Goal: Task Accomplishment & Management: Manage account settings

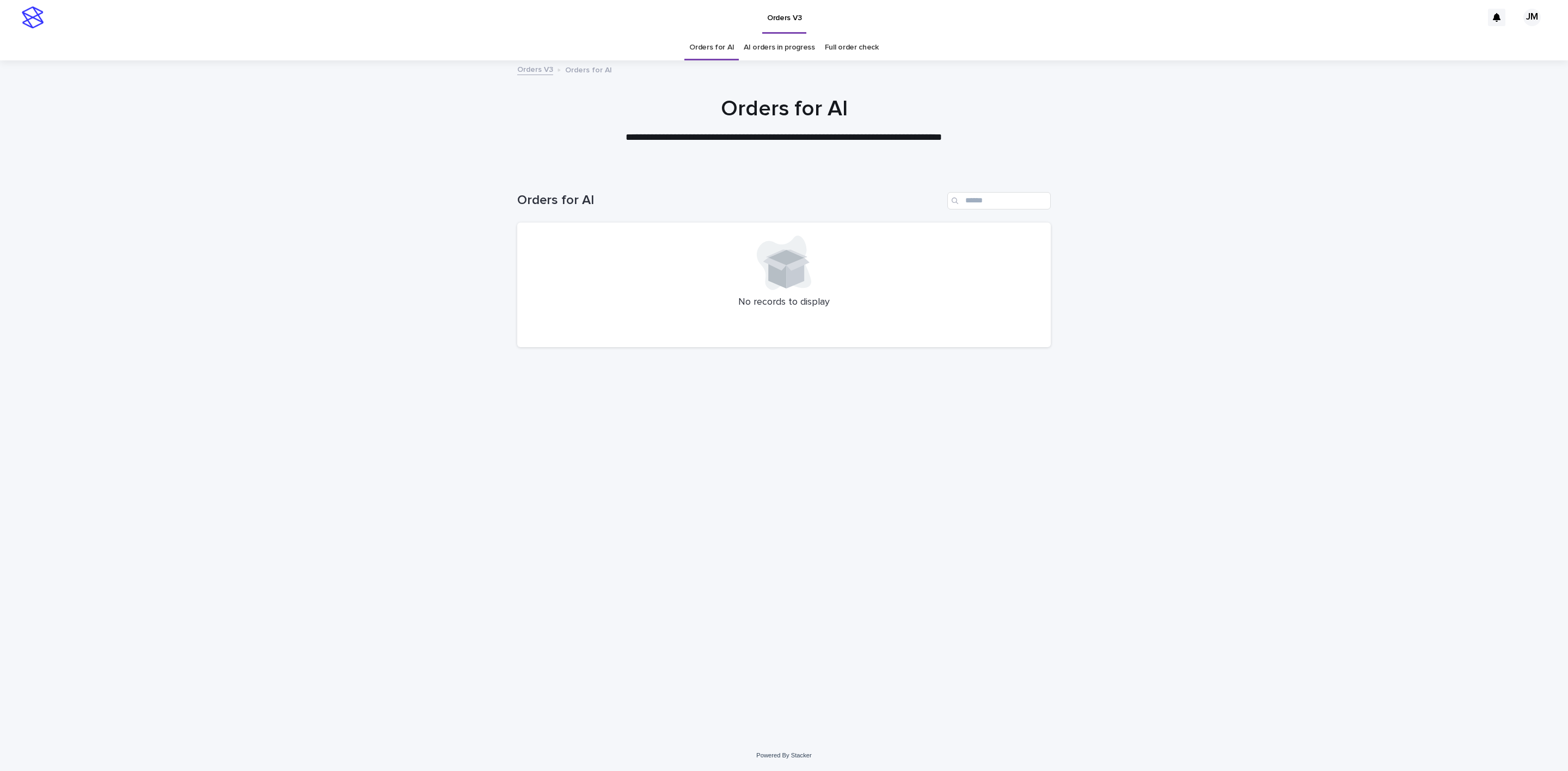
click at [777, 54] on link "AI orders in progress" at bounding box center [779, 47] width 71 height 26
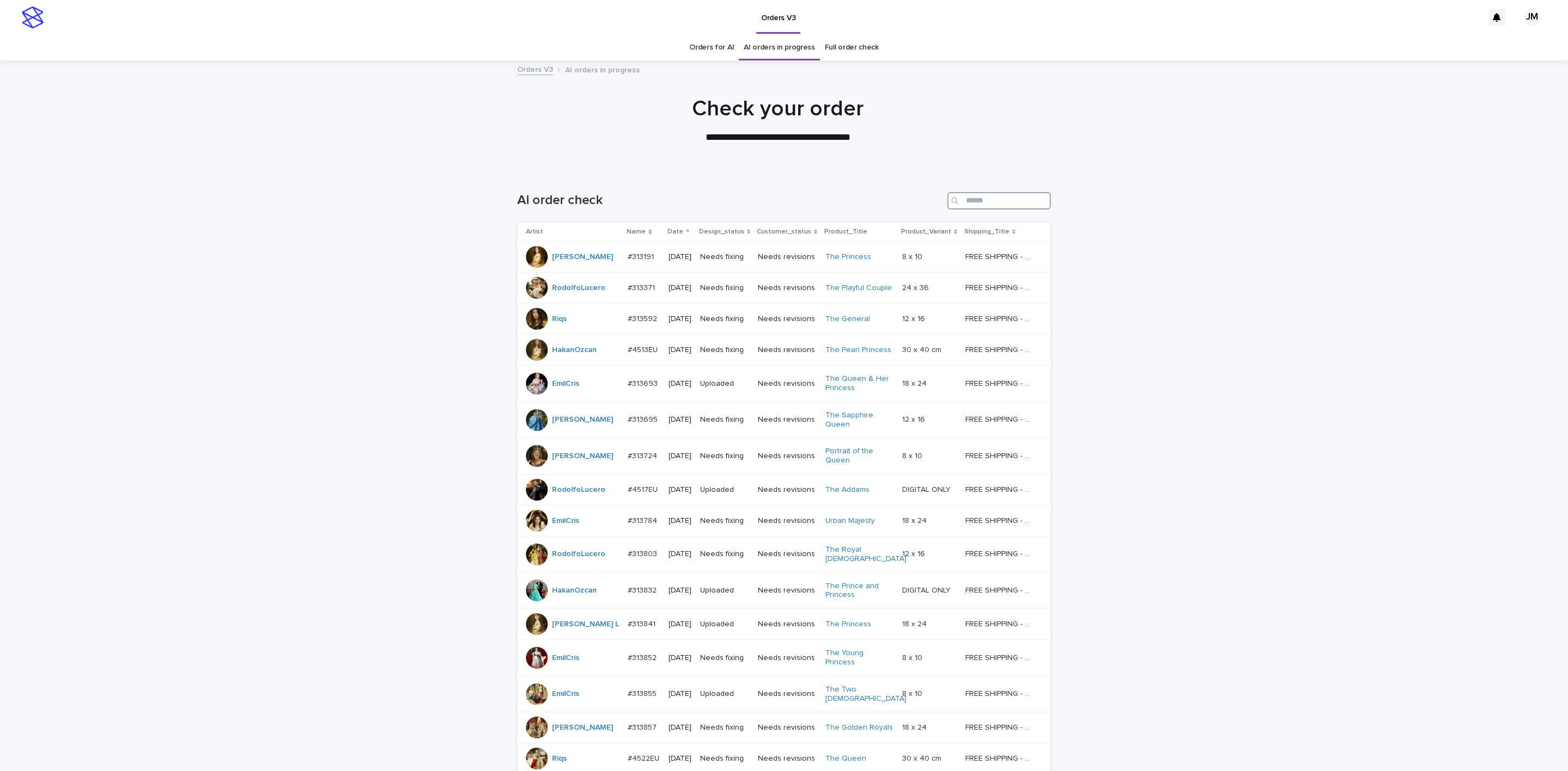
click at [998, 194] on input "Search" at bounding box center [999, 201] width 103 height 18
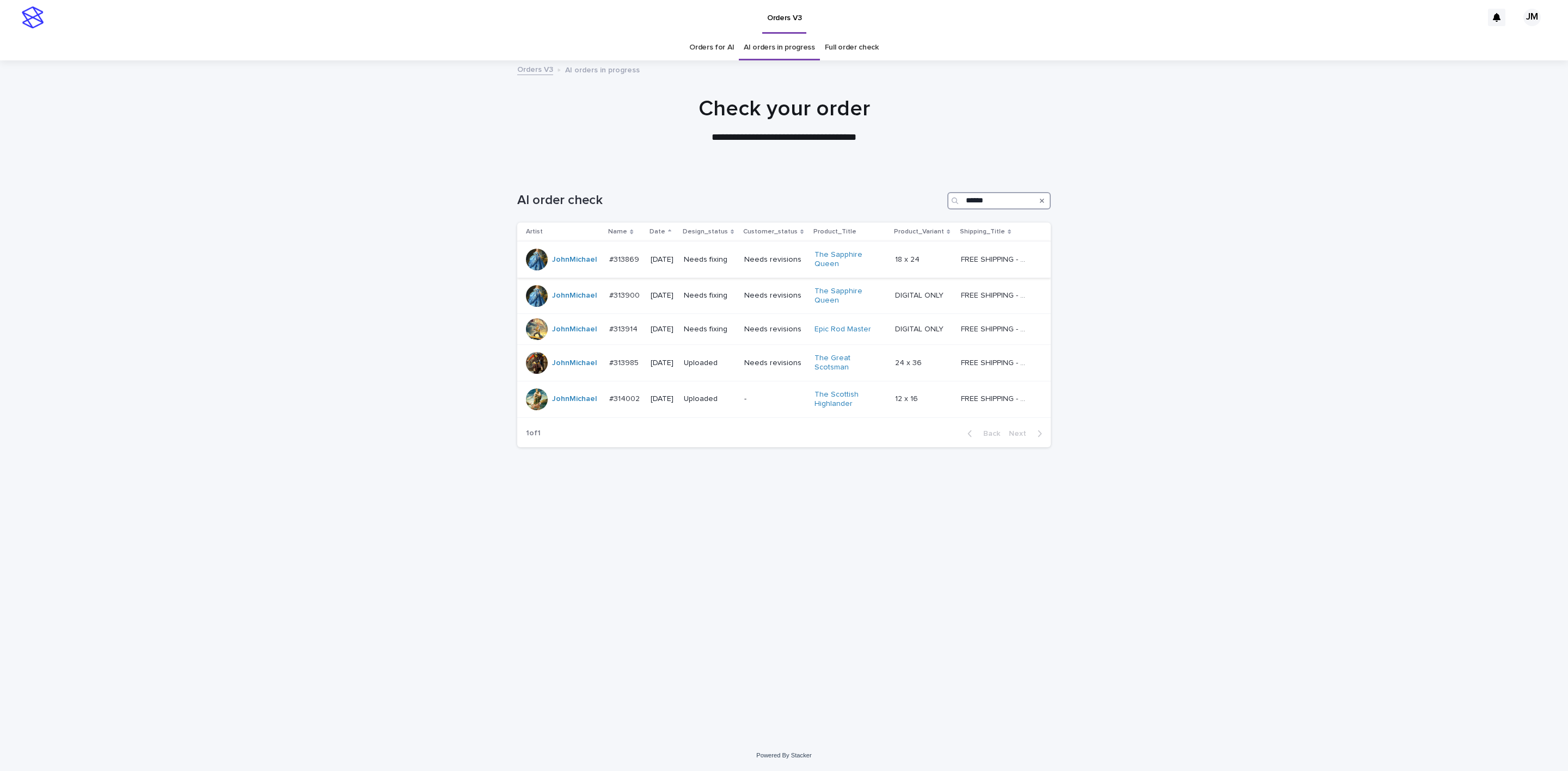
type input "******"
click at [719, 267] on div "Needs fixing" at bounding box center [709, 260] width 52 height 18
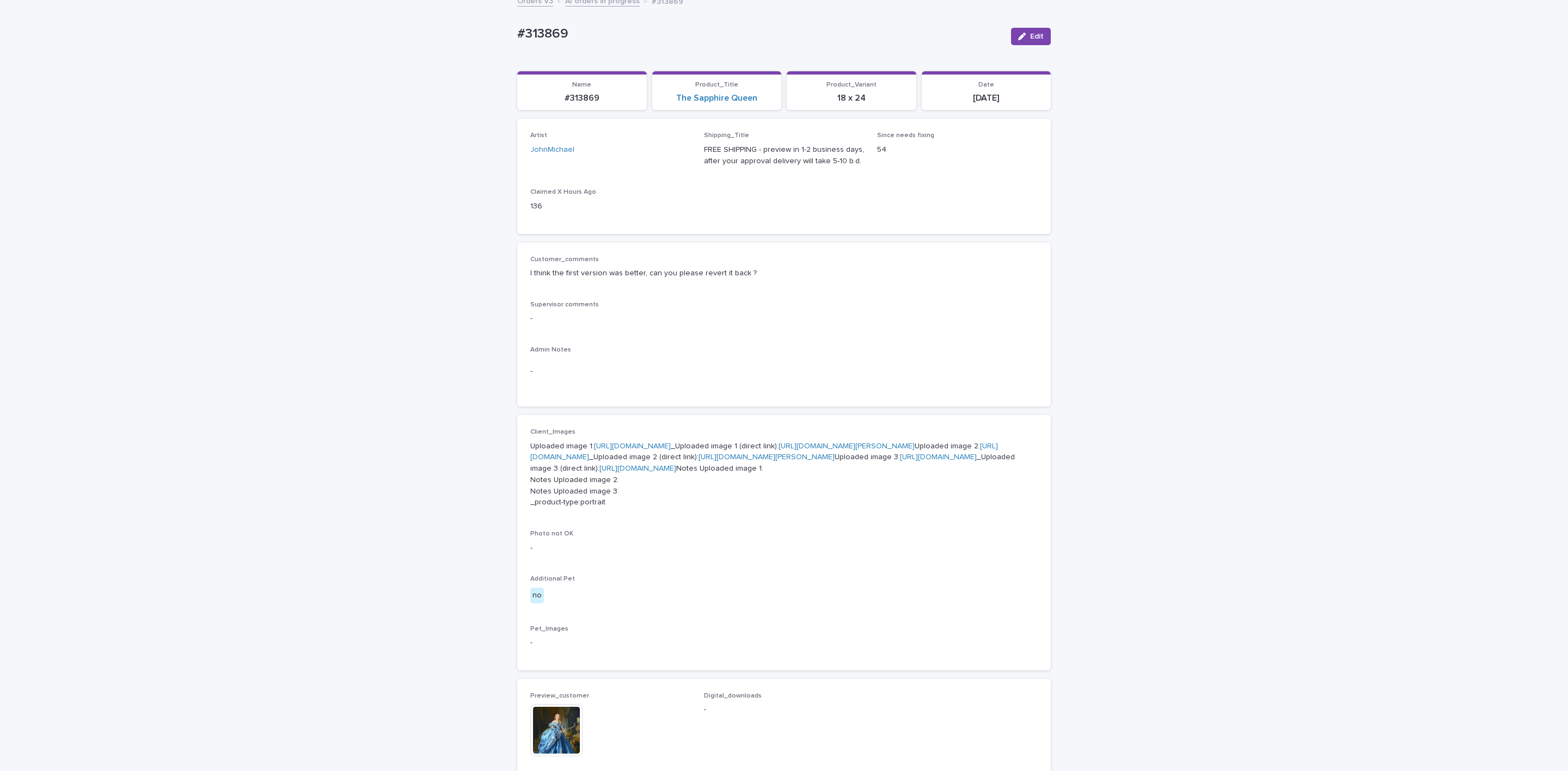
scroll to position [327, 0]
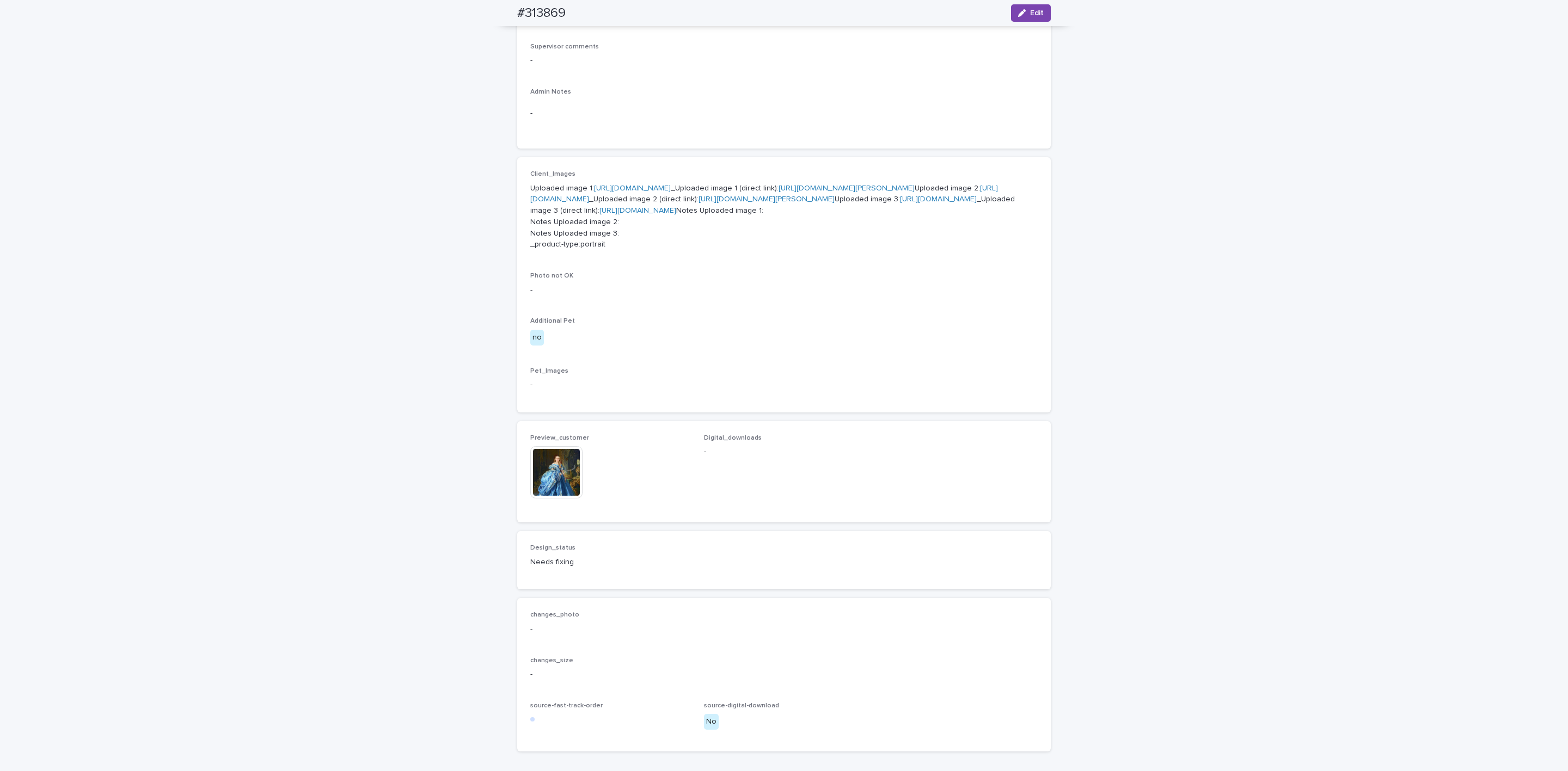
click at [549, 498] on img at bounding box center [556, 472] width 52 height 52
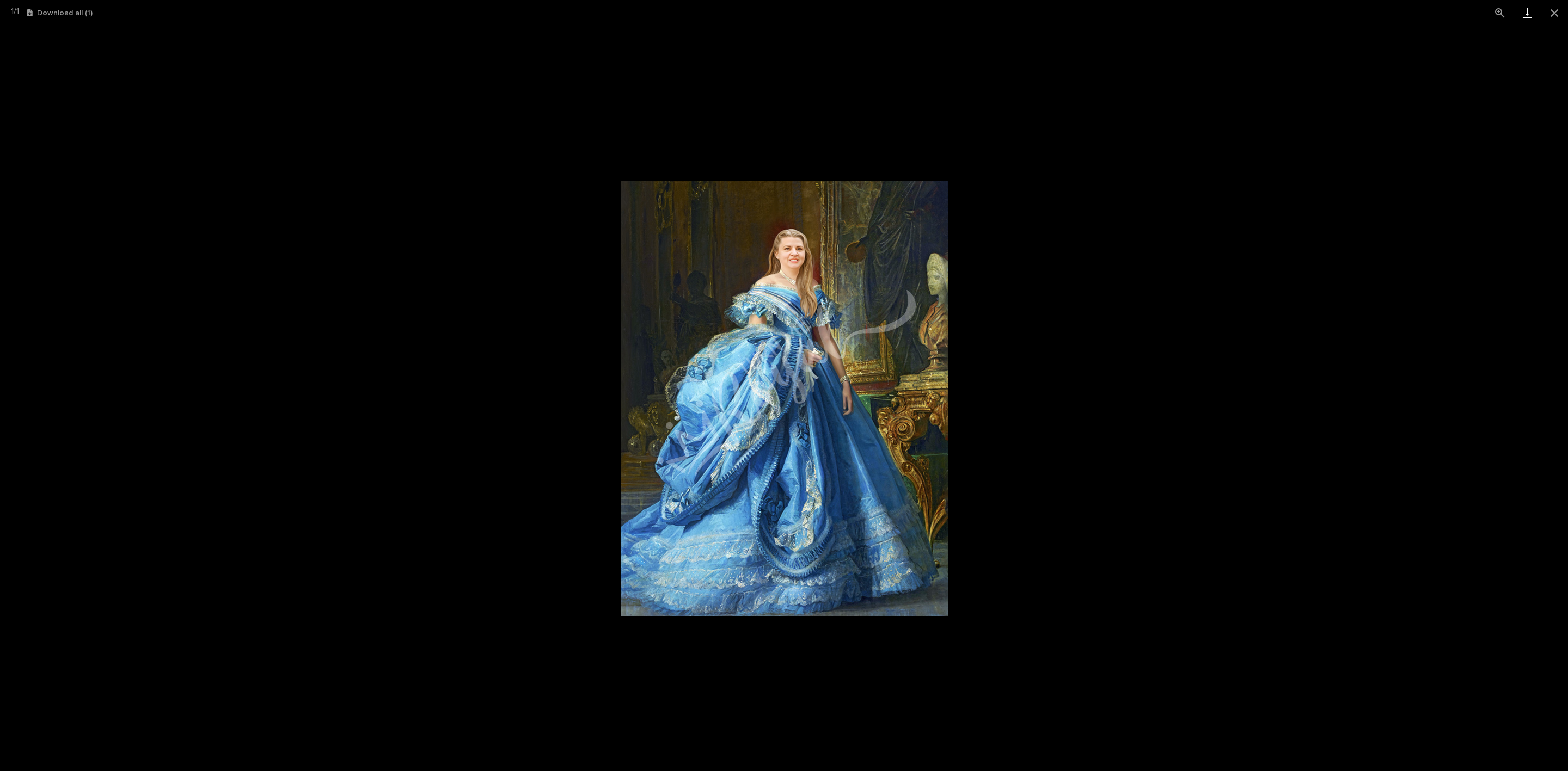
drag, startPoint x: 1552, startPoint y: 9, endPoint x: 1516, endPoint y: 13, distance: 36.2
click at [1550, 10] on button "Close gallery" at bounding box center [1554, 13] width 27 height 26
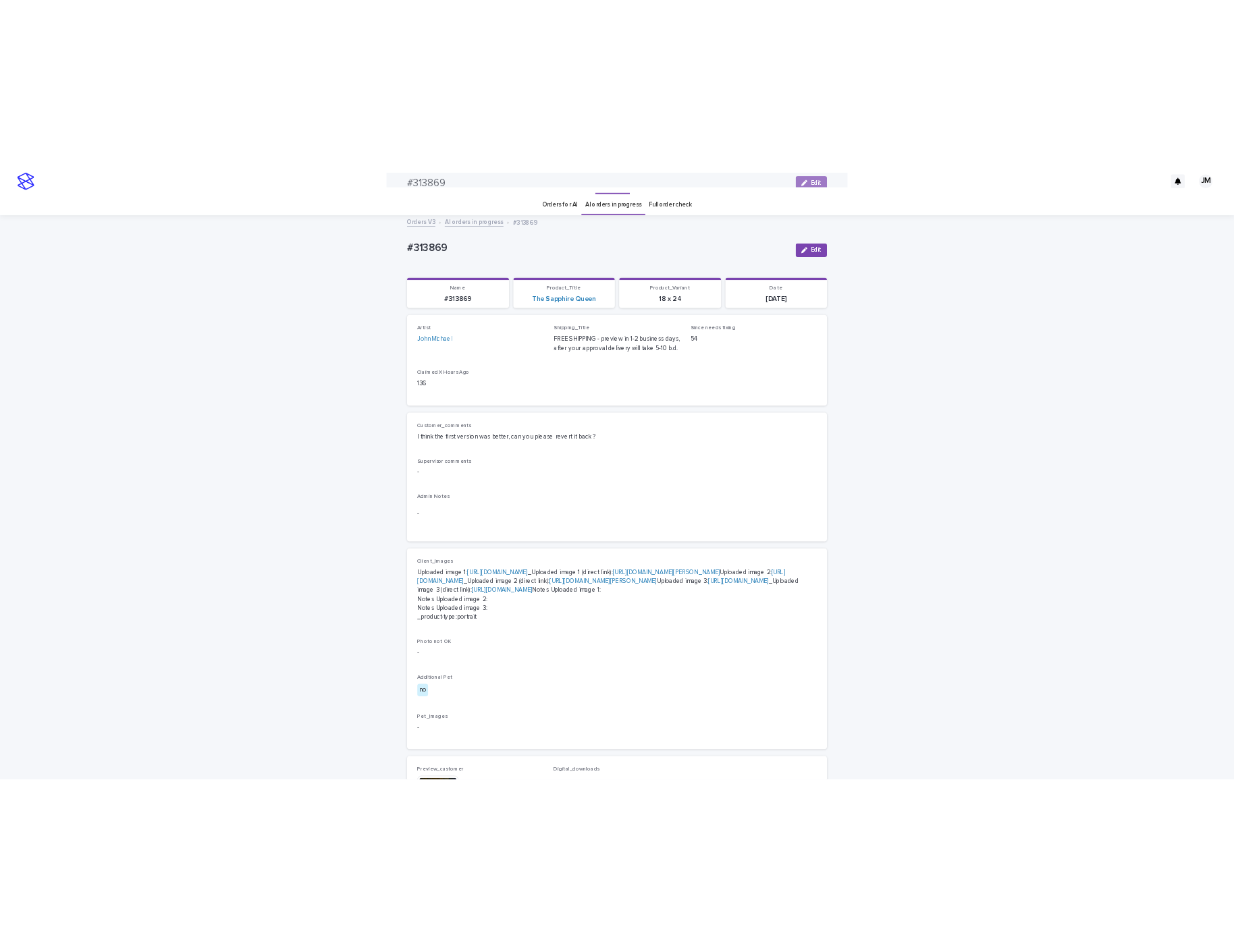
scroll to position [0, 0]
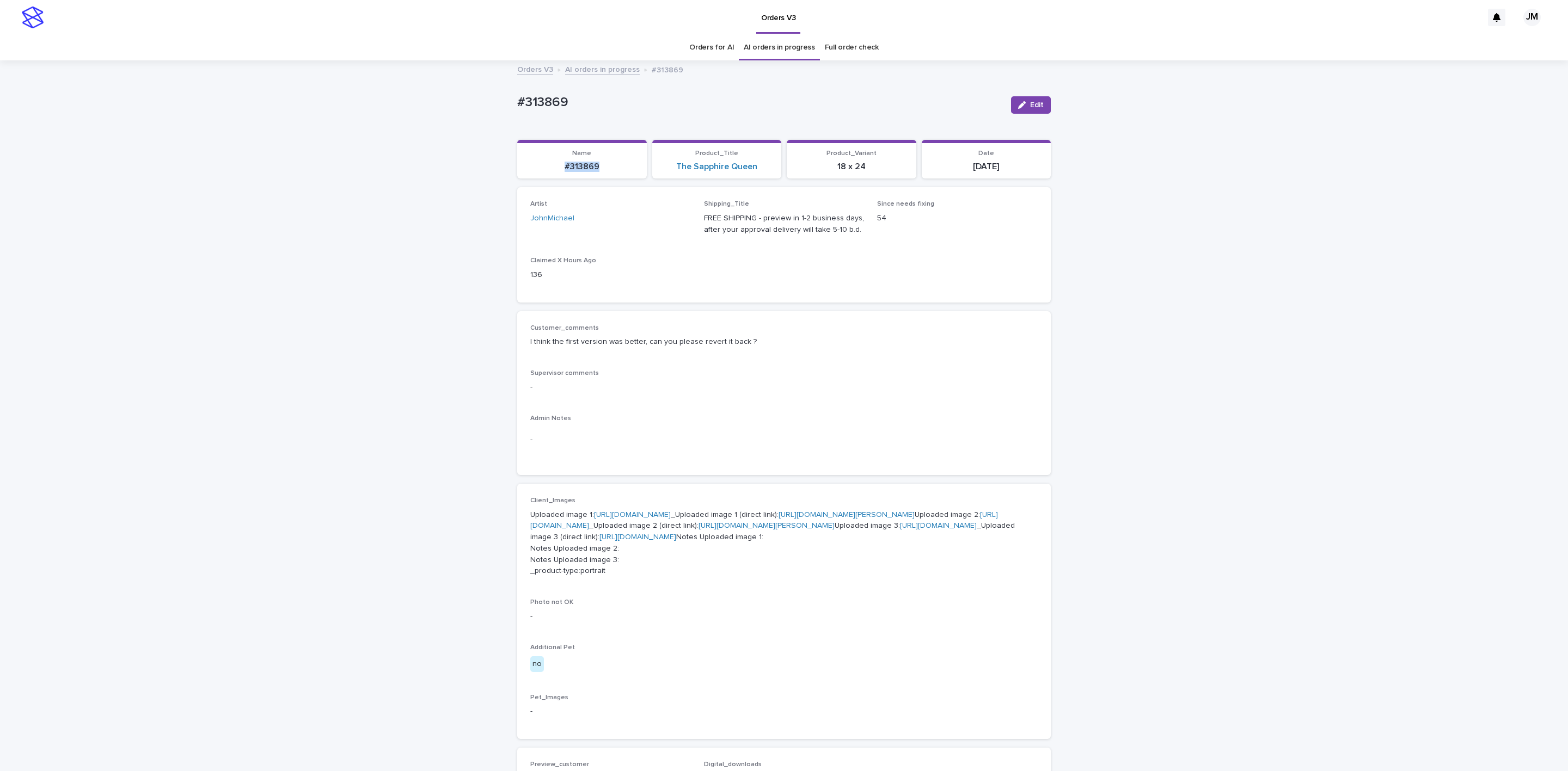
drag, startPoint x: 553, startPoint y: 167, endPoint x: 590, endPoint y: 173, distance: 37.5
click at [609, 173] on section "Name #313869" at bounding box center [582, 159] width 130 height 39
copy p "#313869"
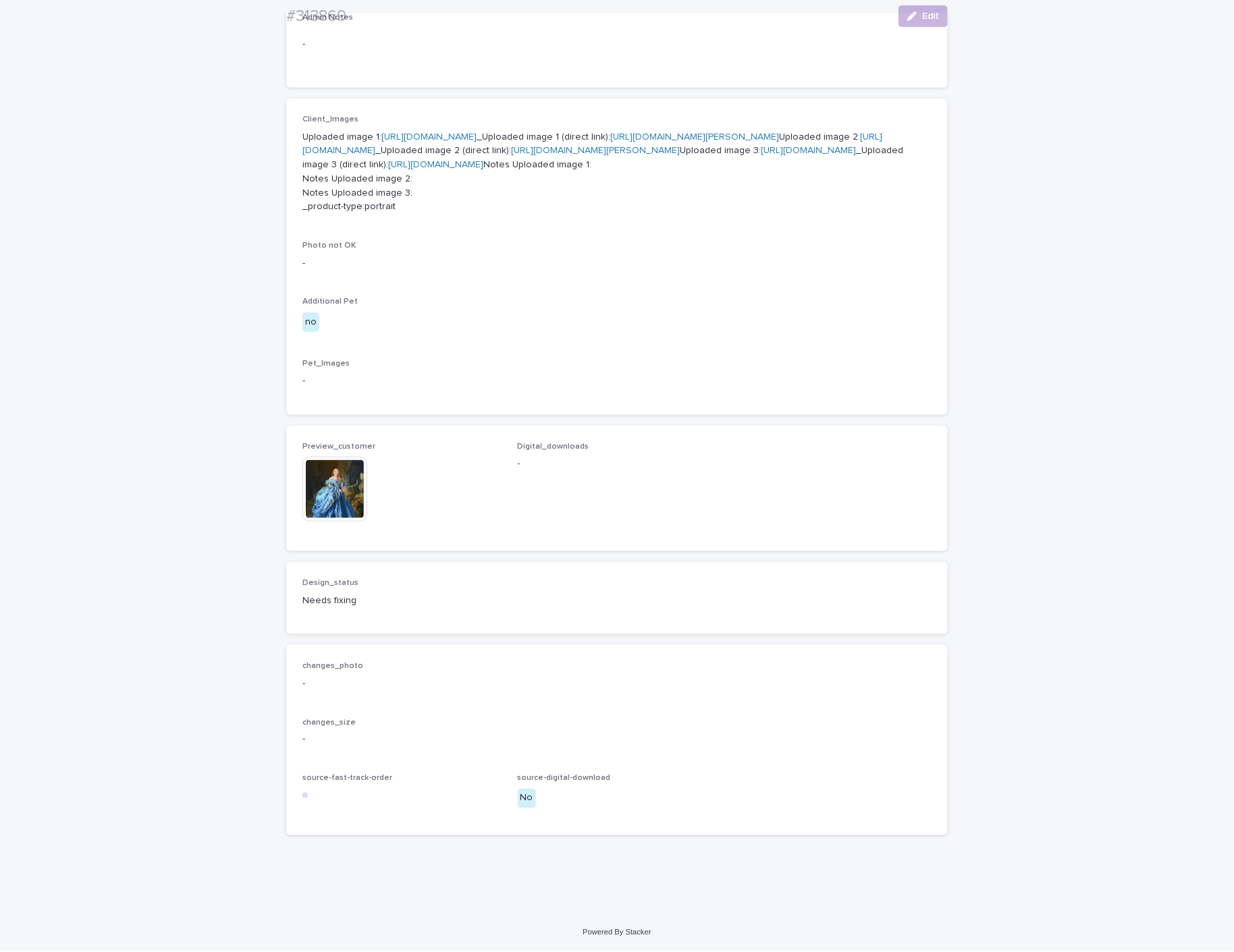
scroll to position [607, 0]
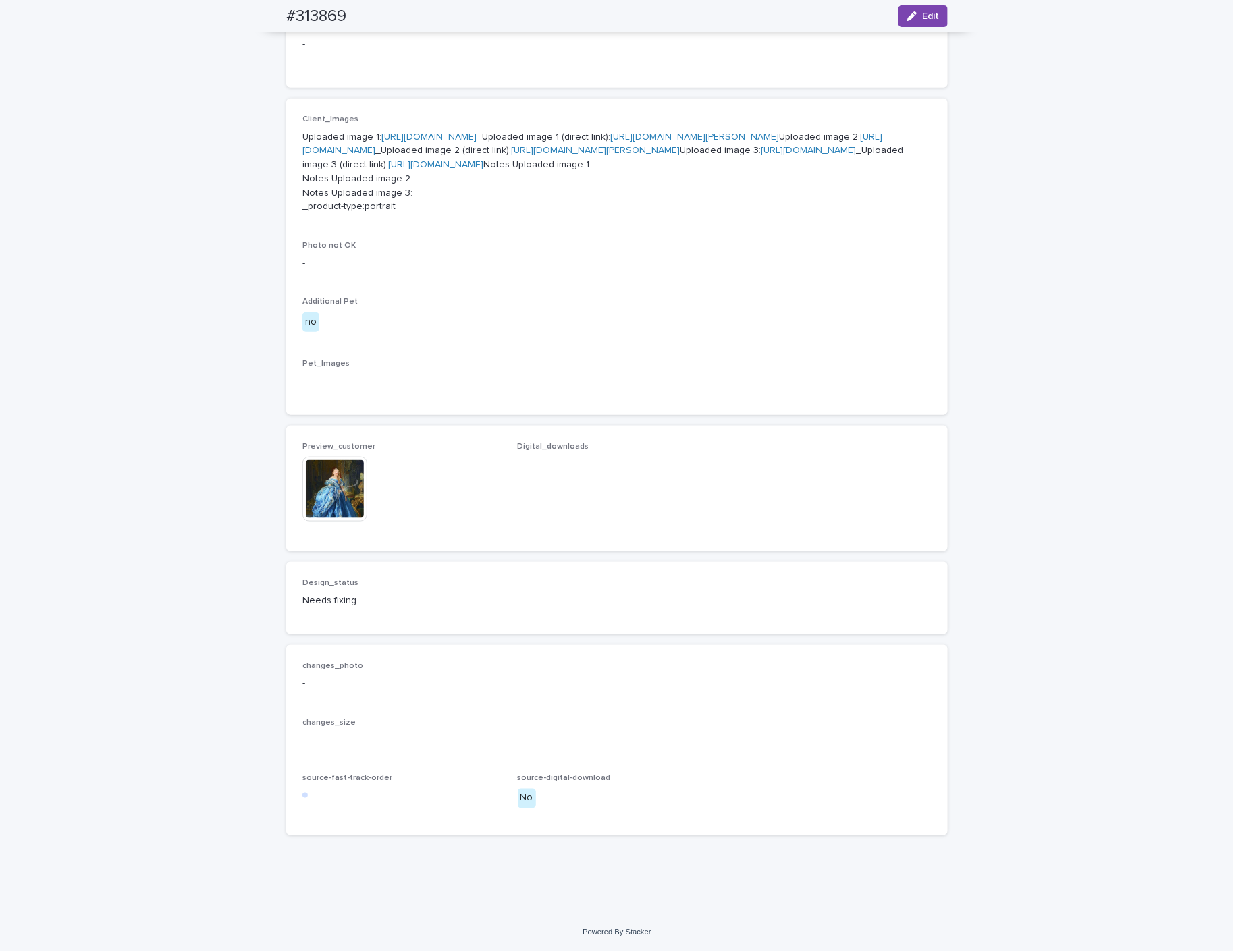
click at [323, 521] on img at bounding box center [335, 490] width 65 height 65
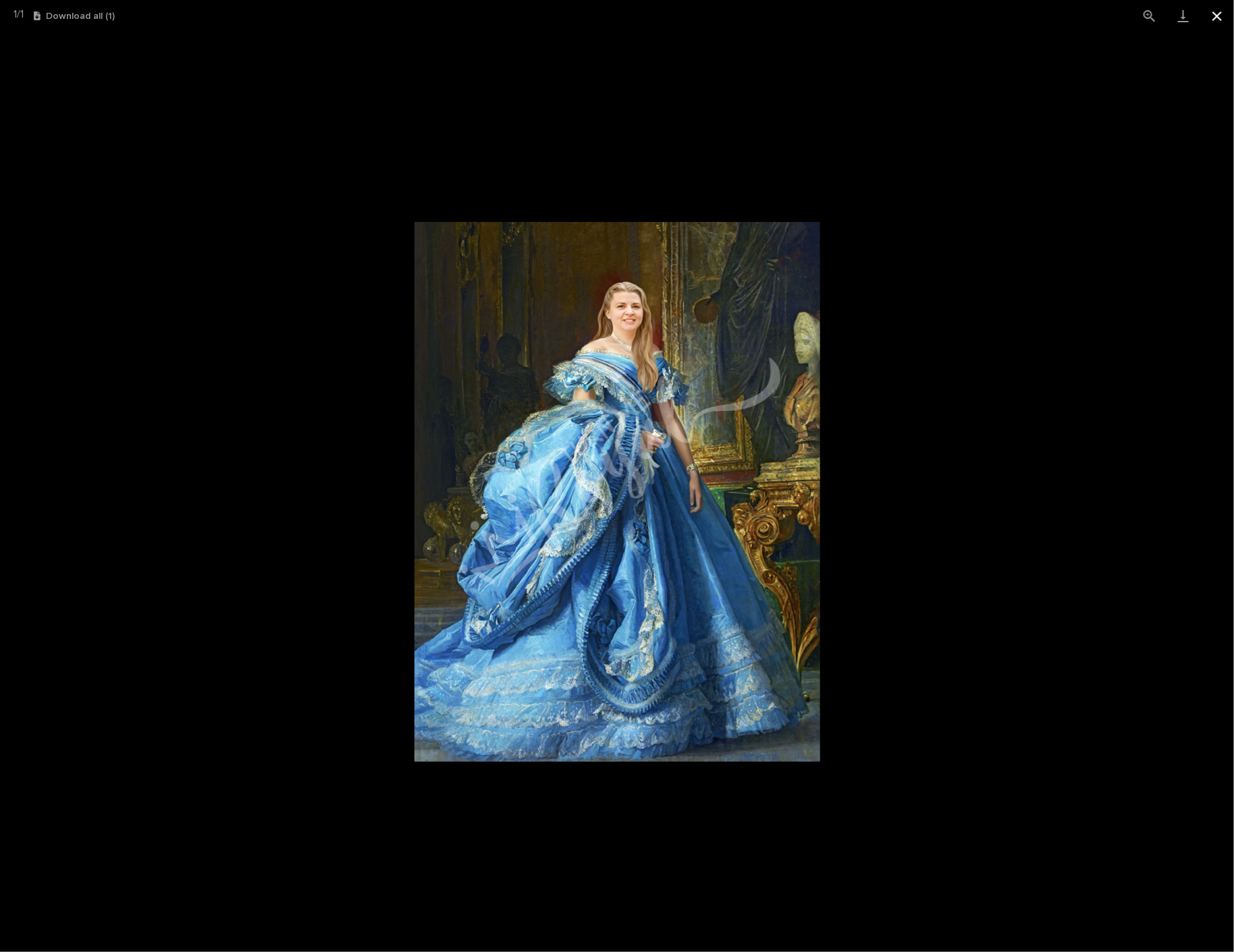
click at [1216, 18] on button "Close gallery" at bounding box center [1217, 16] width 34 height 32
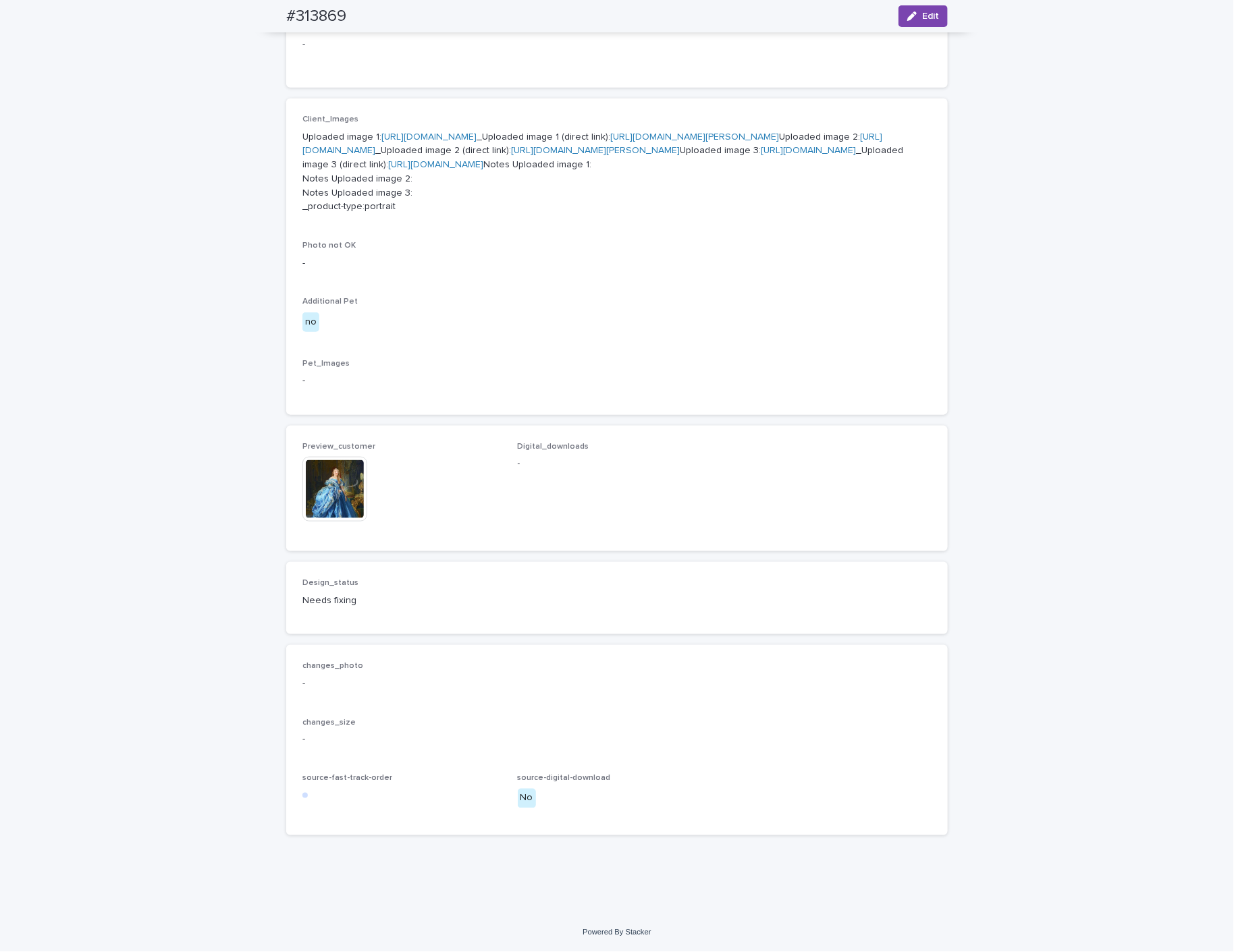
drag, startPoint x: 930, startPoint y: 23, endPoint x: 632, endPoint y: 269, distance: 386.4
click at [928, 21] on button "Edit" at bounding box center [923, 16] width 49 height 22
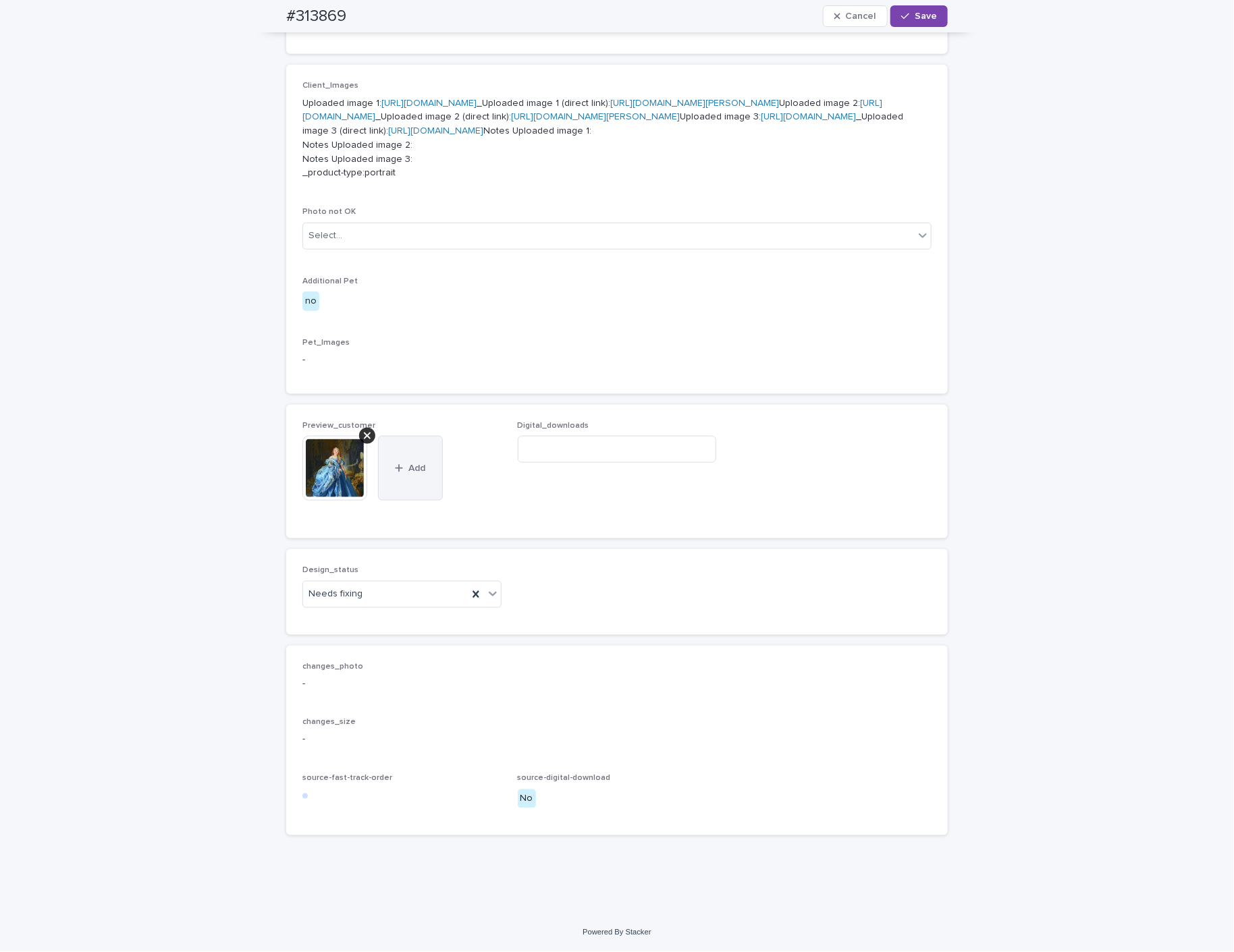
scroll to position [624, 0]
click at [342, 711] on div "Uploaded" at bounding box center [395, 714] width 198 height 23
click at [364, 441] on icon at bounding box center [367, 436] width 7 height 11
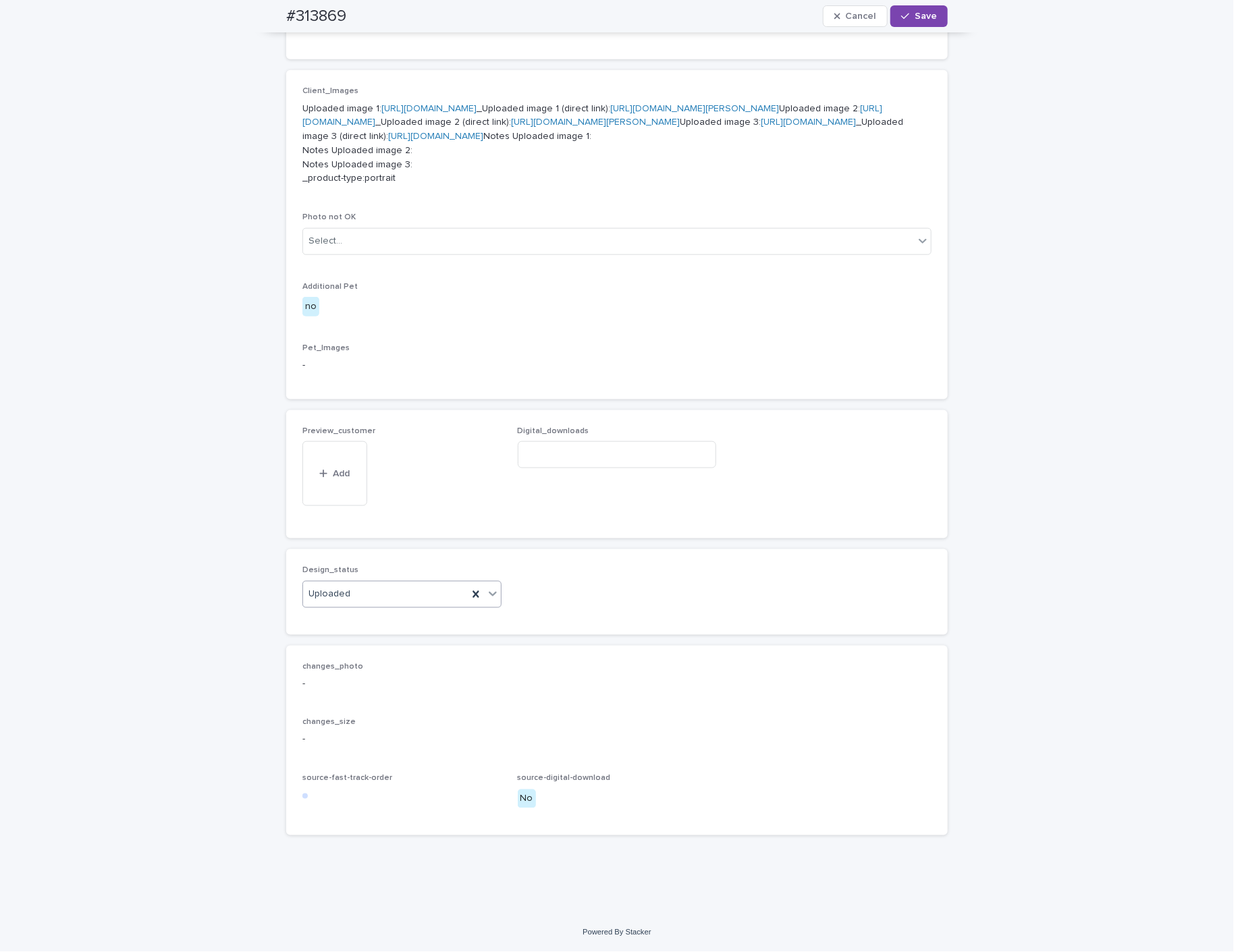
scroll to position [600, 0]
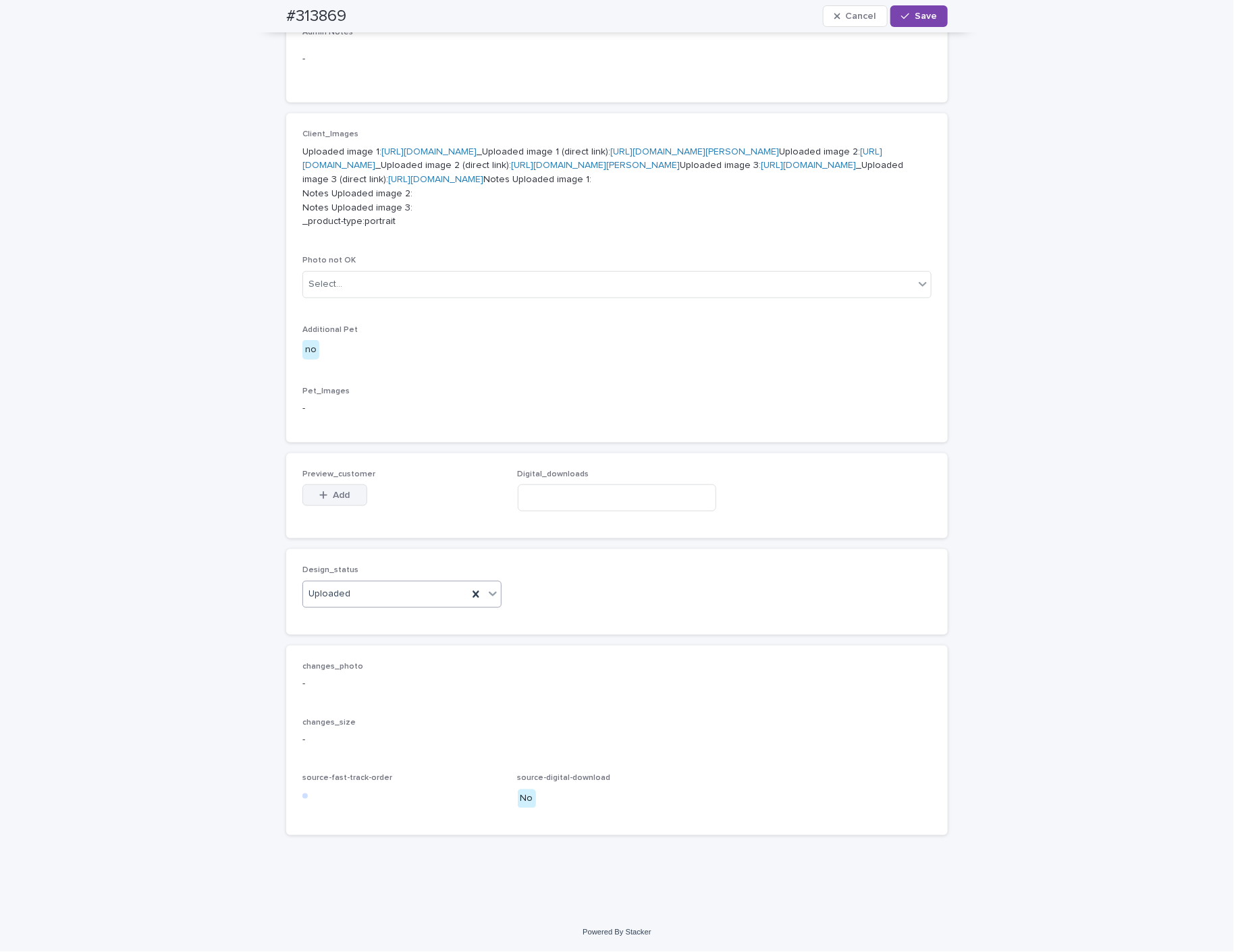
click at [335, 500] on span "Add" at bounding box center [342, 495] width 17 height 10
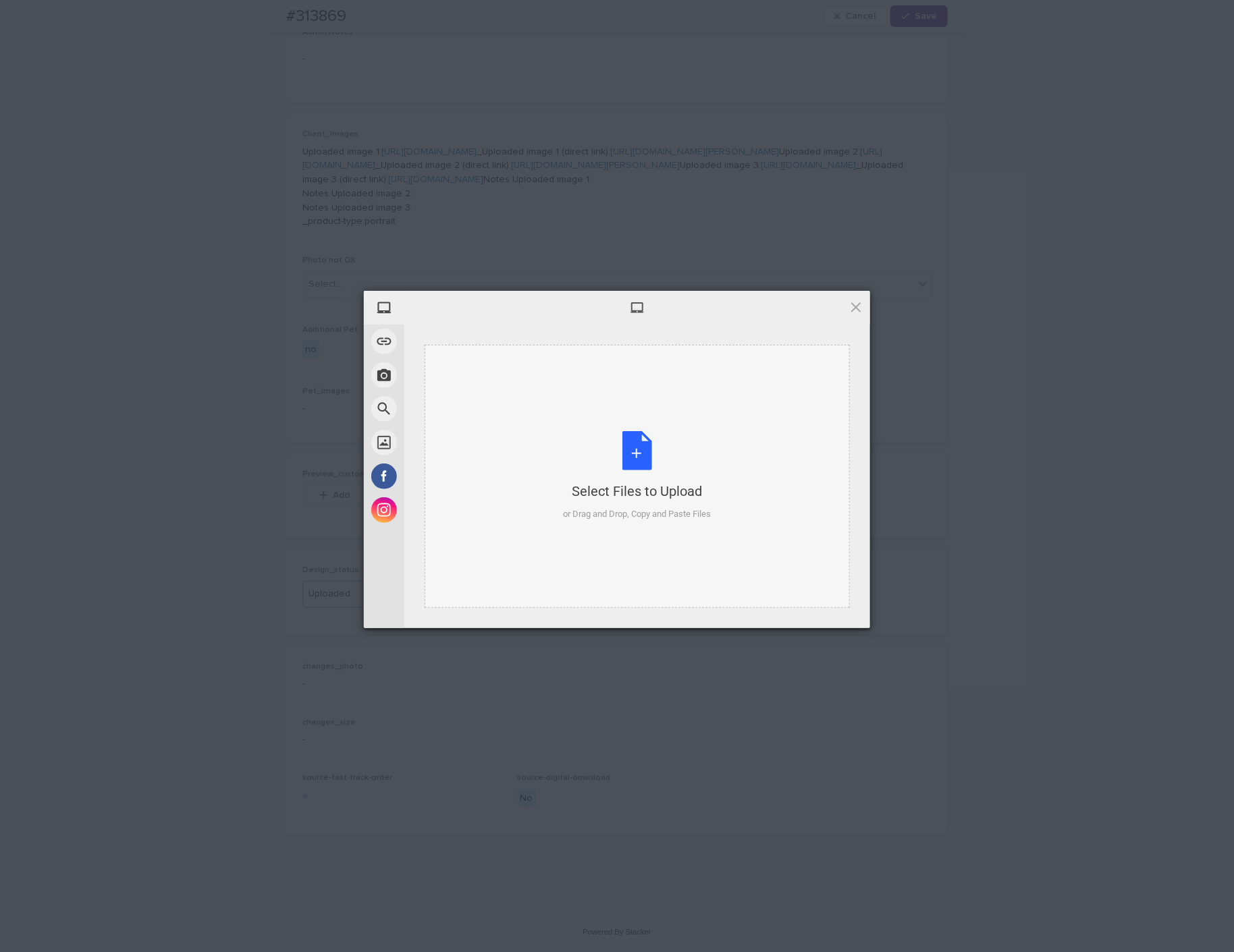
click at [623, 450] on div "Select Files to Upload or Drag and Drop, Copy and Paste Files" at bounding box center [638, 476] width 148 height 90
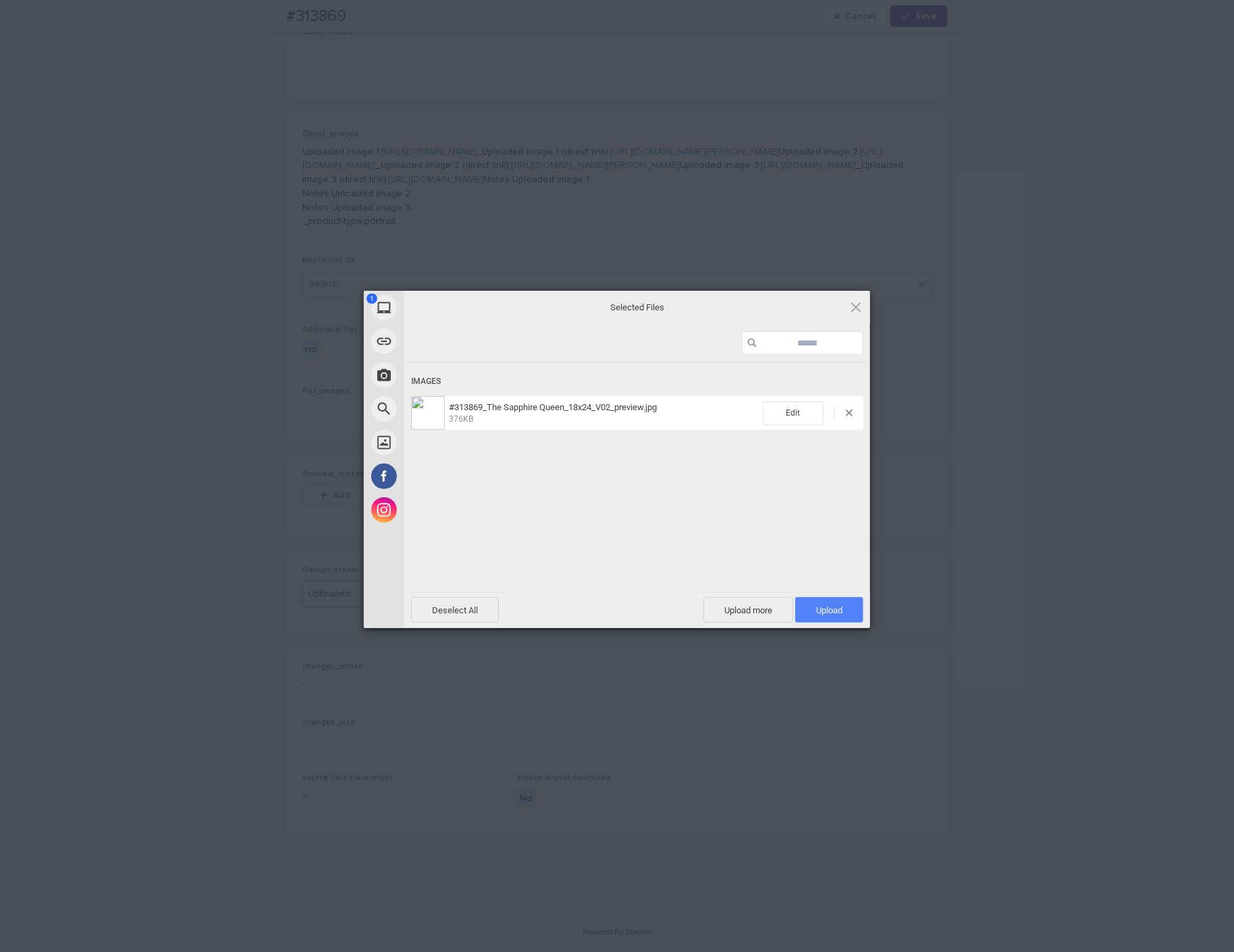
click at [813, 614] on span "Upload 1" at bounding box center [829, 610] width 68 height 26
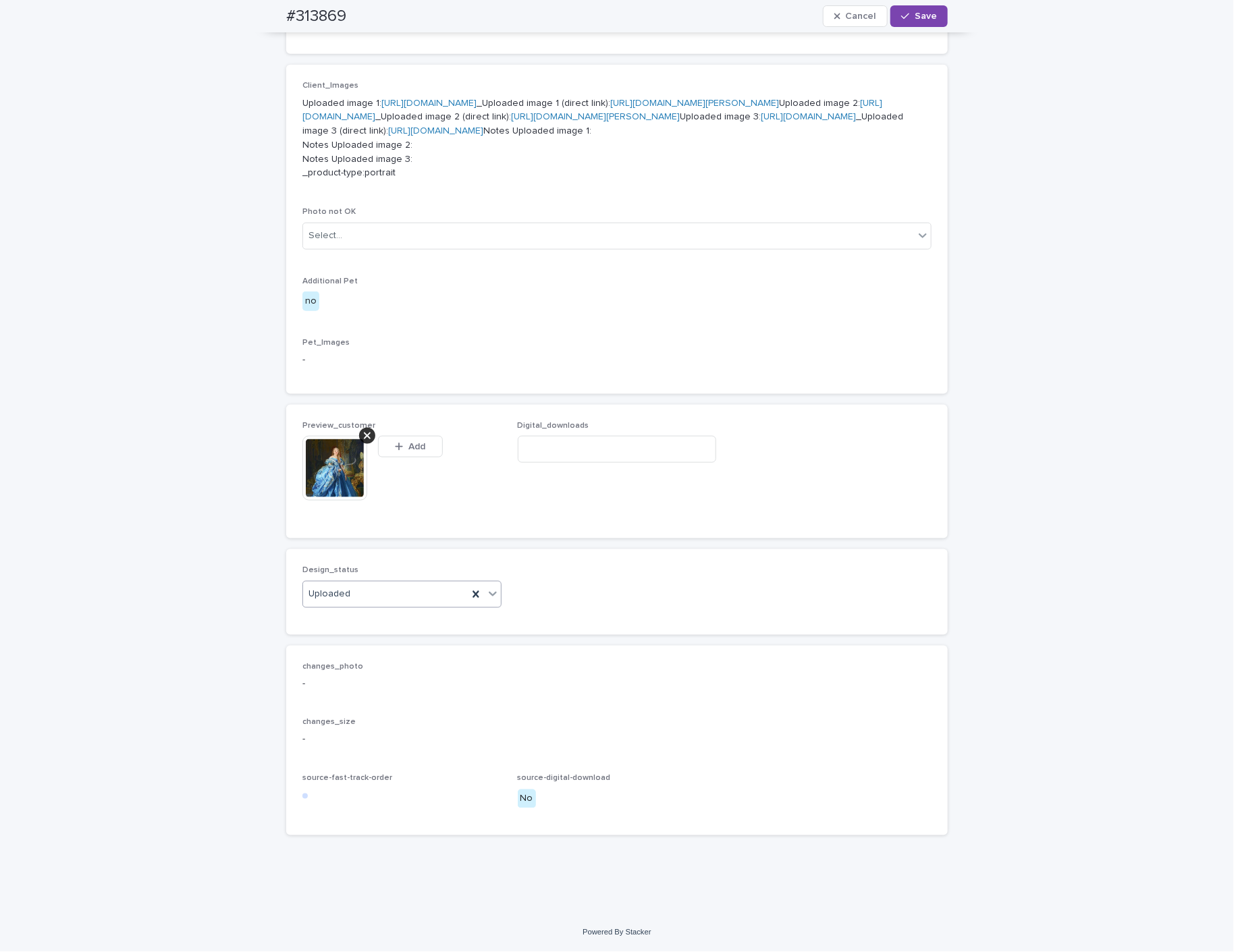
scroll to position [624, 0]
click at [910, 9] on button "Save" at bounding box center [919, 16] width 57 height 22
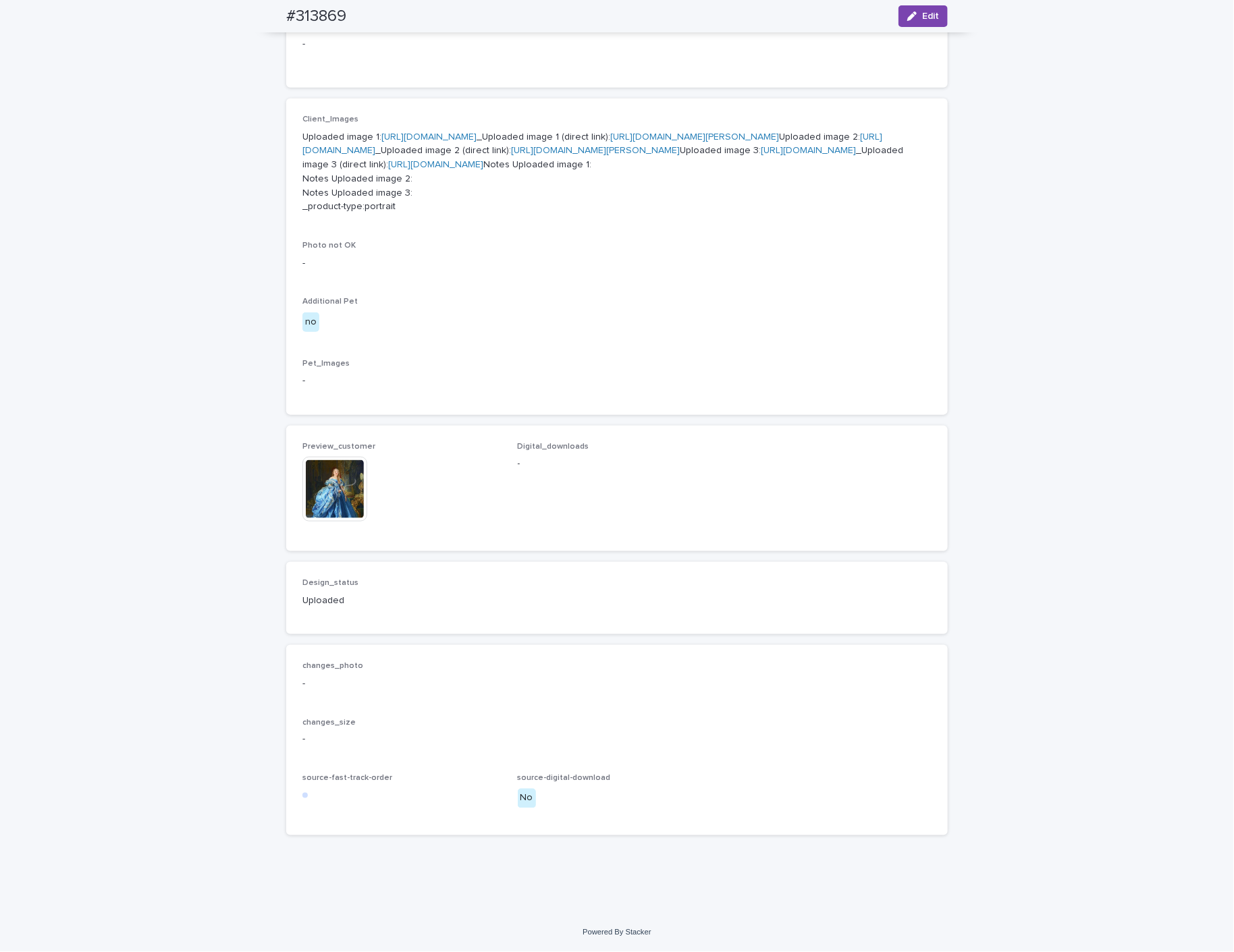
scroll to position [683, 0]
click at [319, 484] on img at bounding box center [335, 490] width 65 height 65
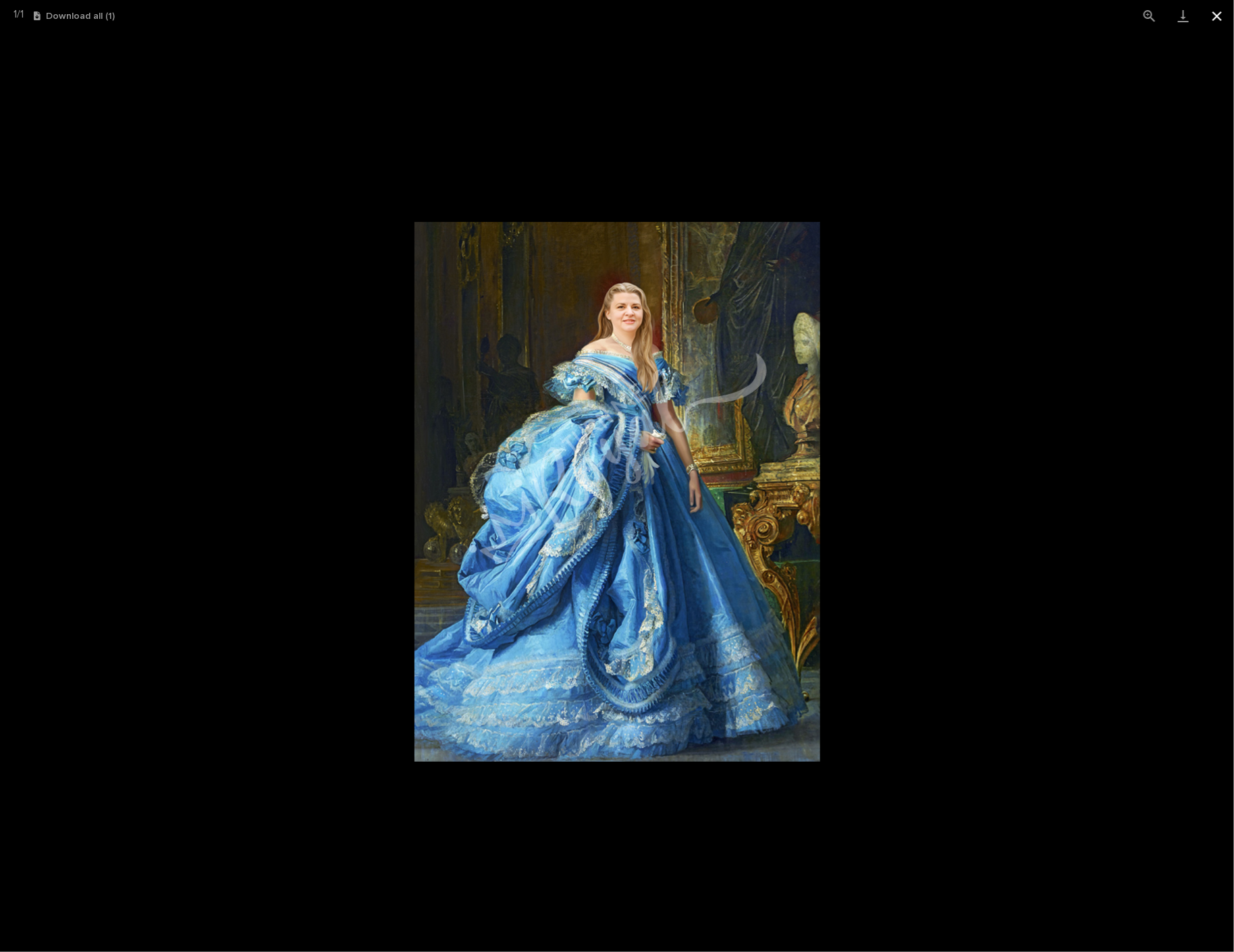
click at [1219, 13] on button "Close gallery" at bounding box center [1217, 16] width 34 height 32
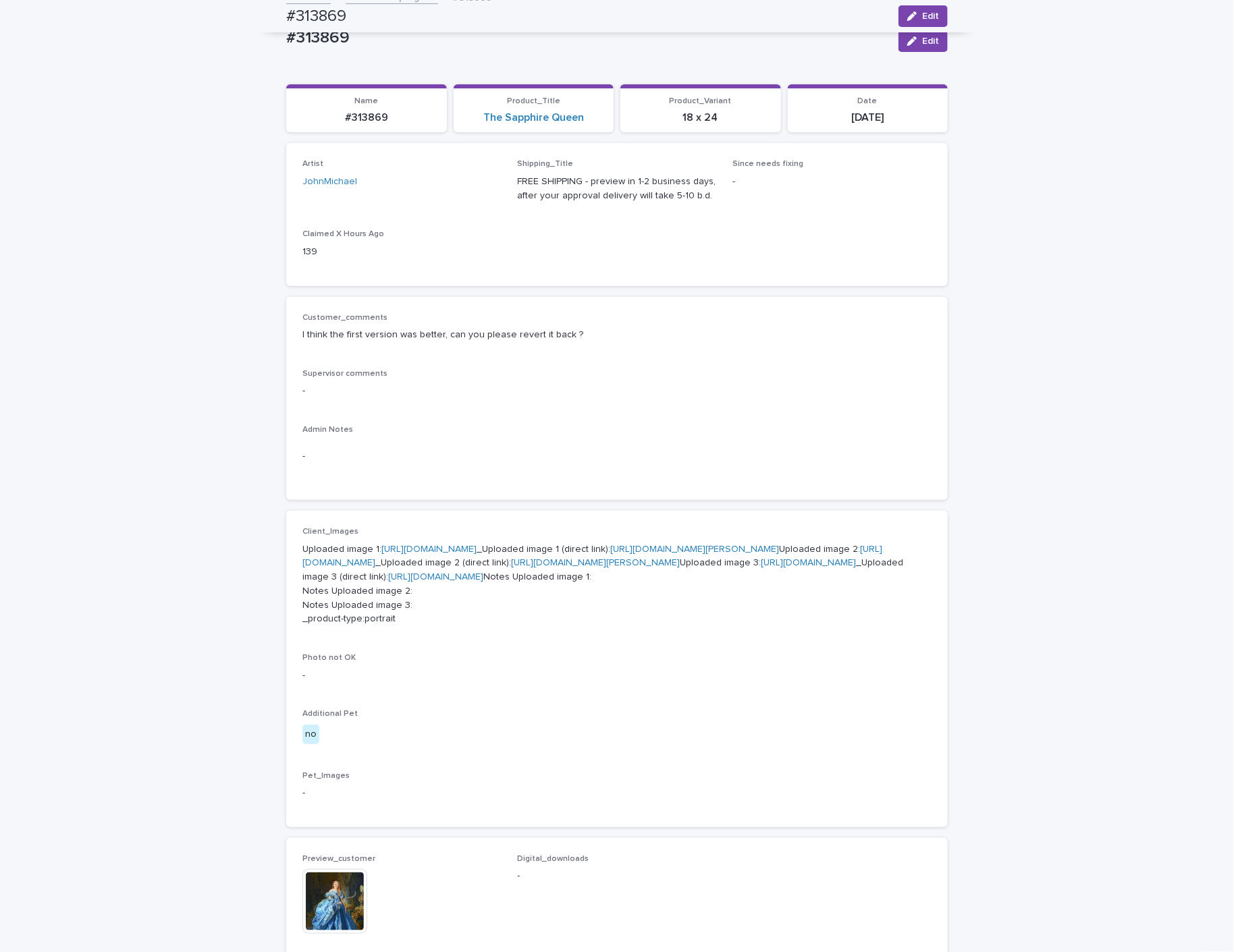
scroll to position [0, 0]
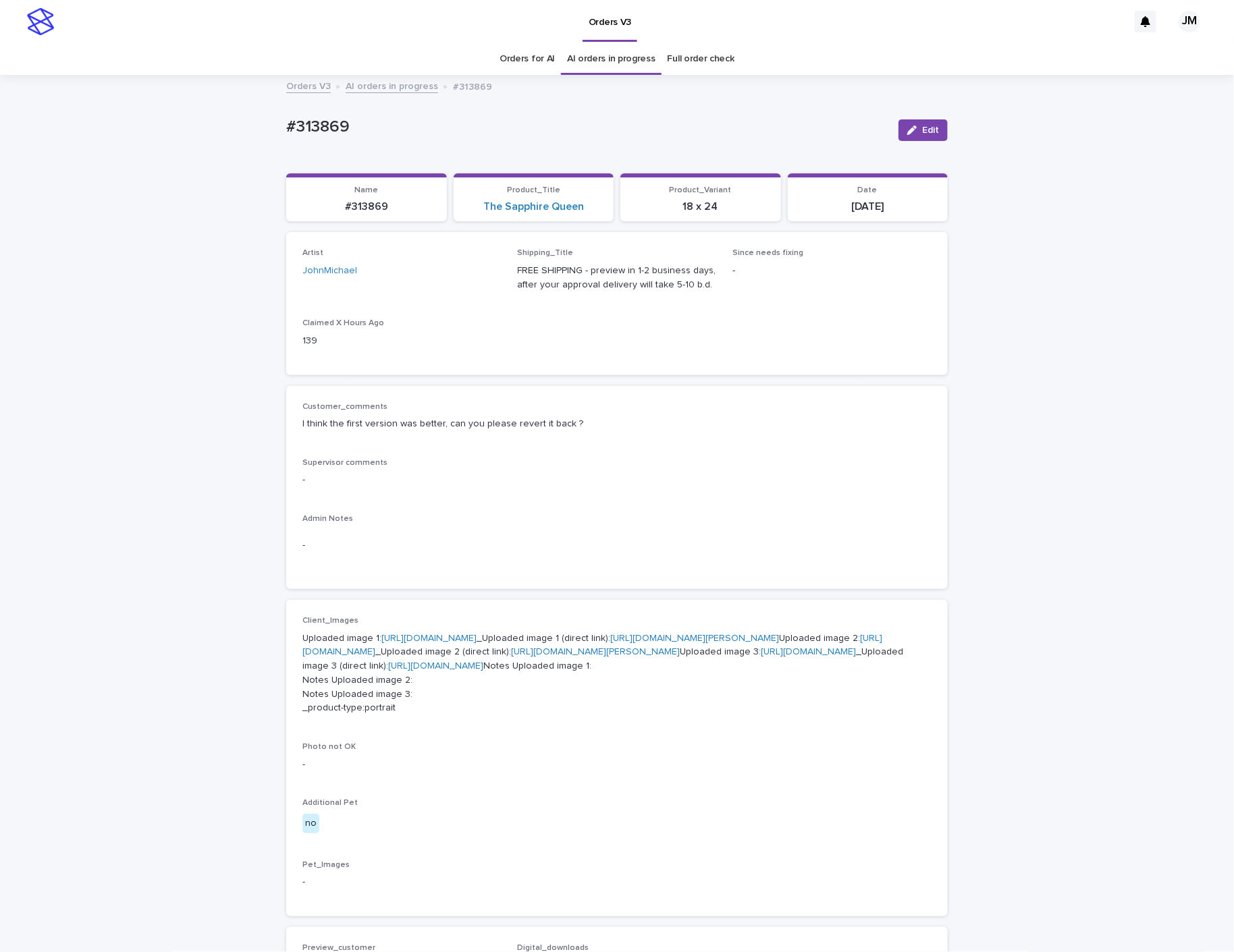
click at [483, 671] on link "[URL][DOMAIN_NAME]" at bounding box center [435, 666] width 95 height 10
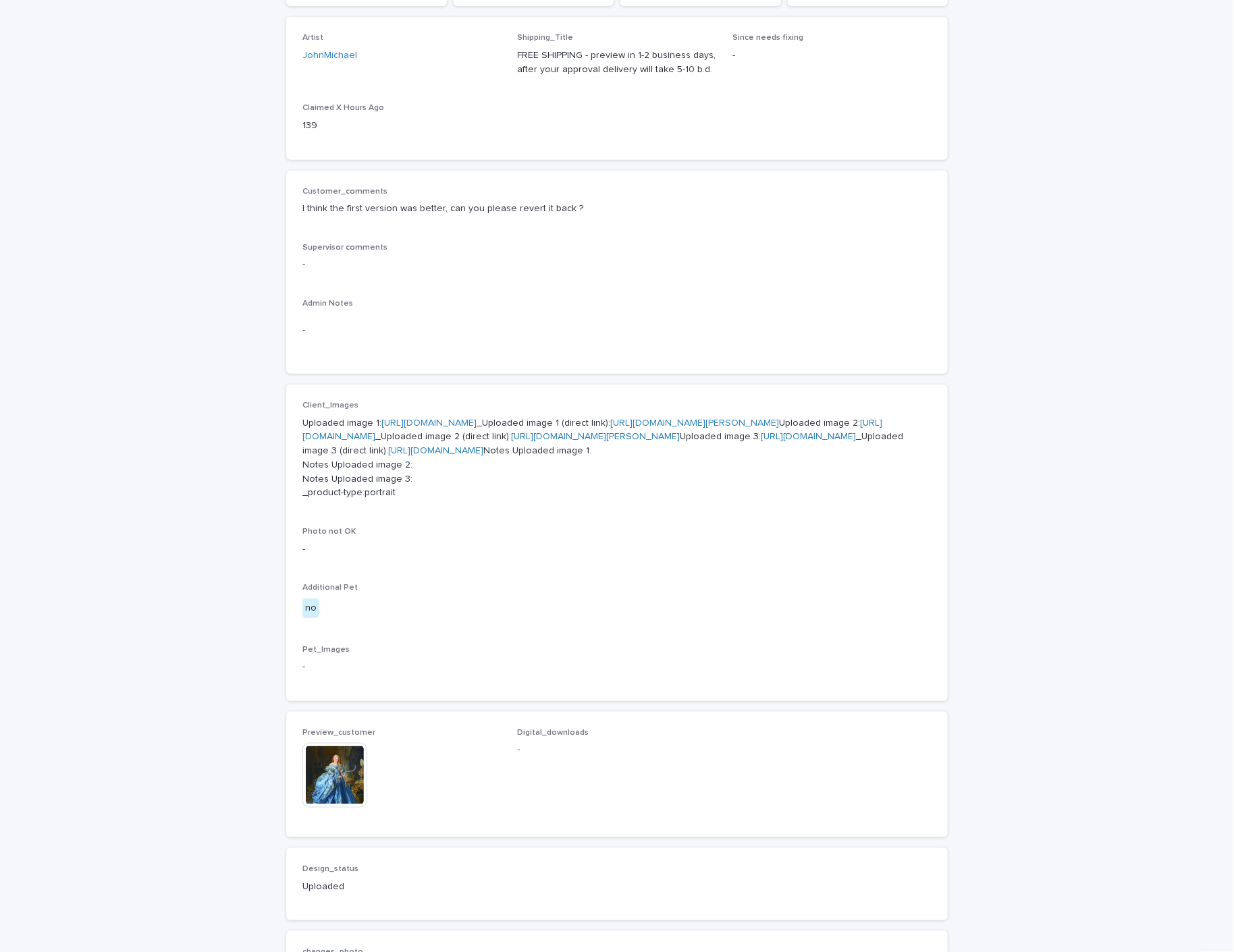
scroll to position [607, 0]
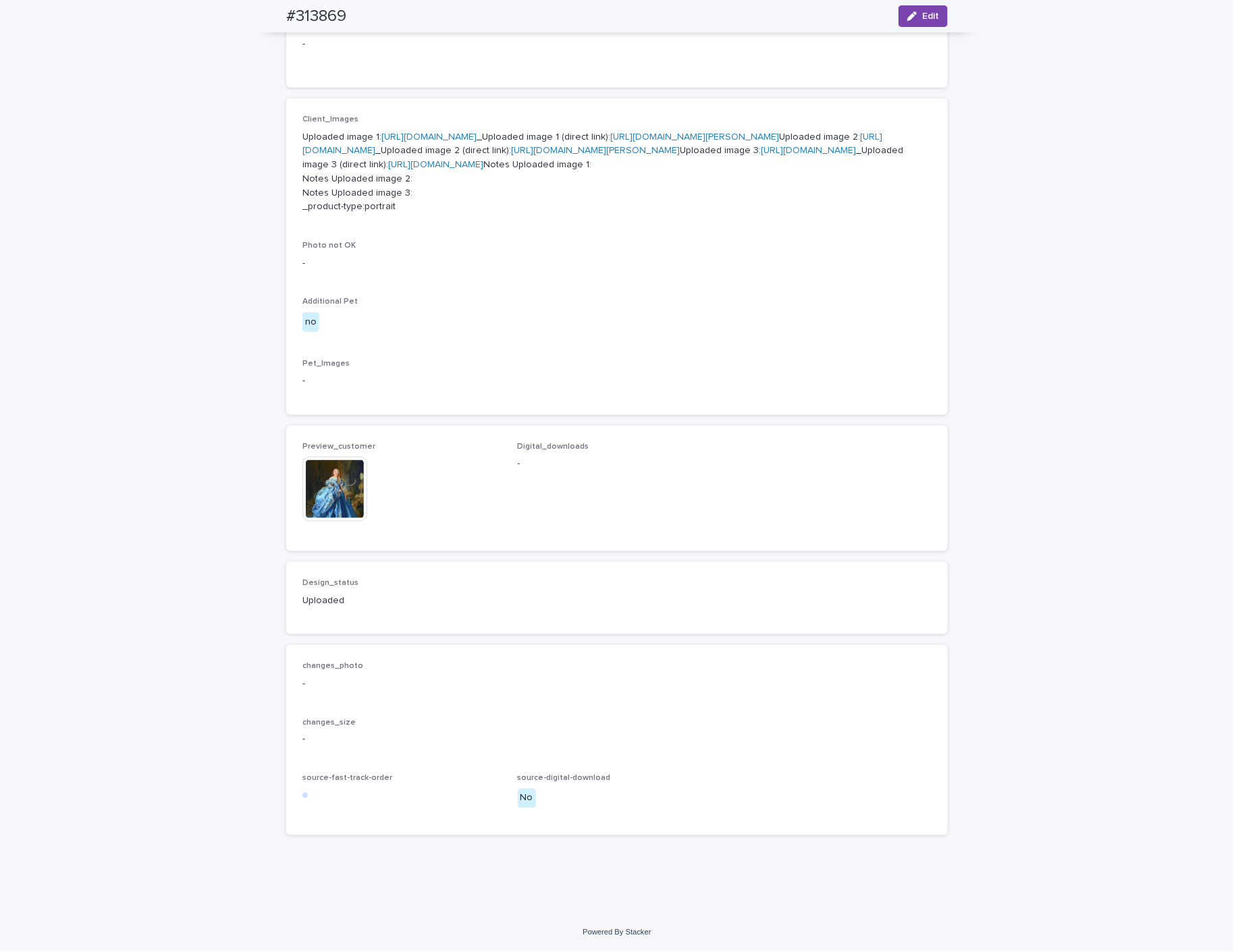
click at [321, 521] on img at bounding box center [335, 490] width 65 height 65
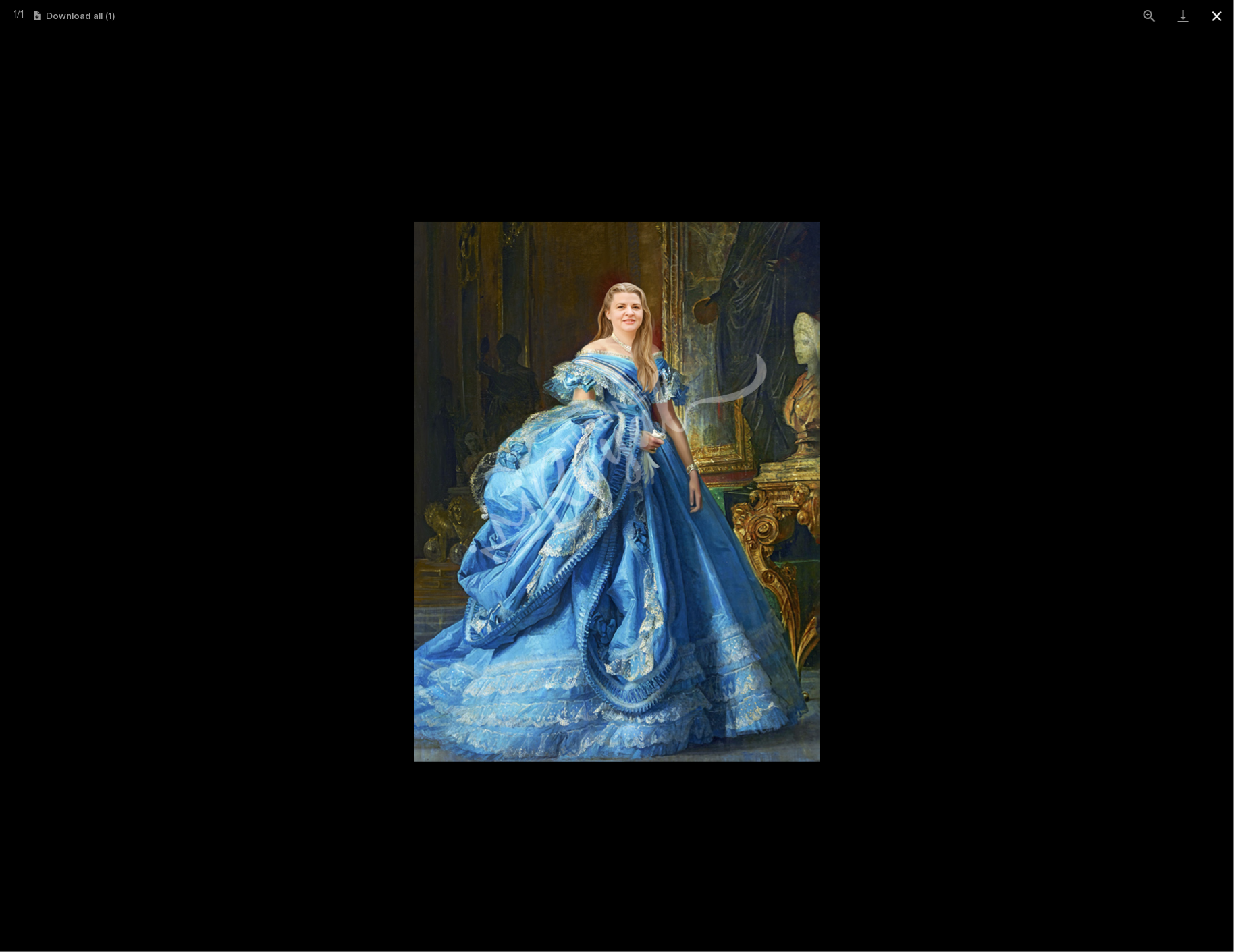
click at [1217, 10] on button "Close gallery" at bounding box center [1217, 16] width 34 height 32
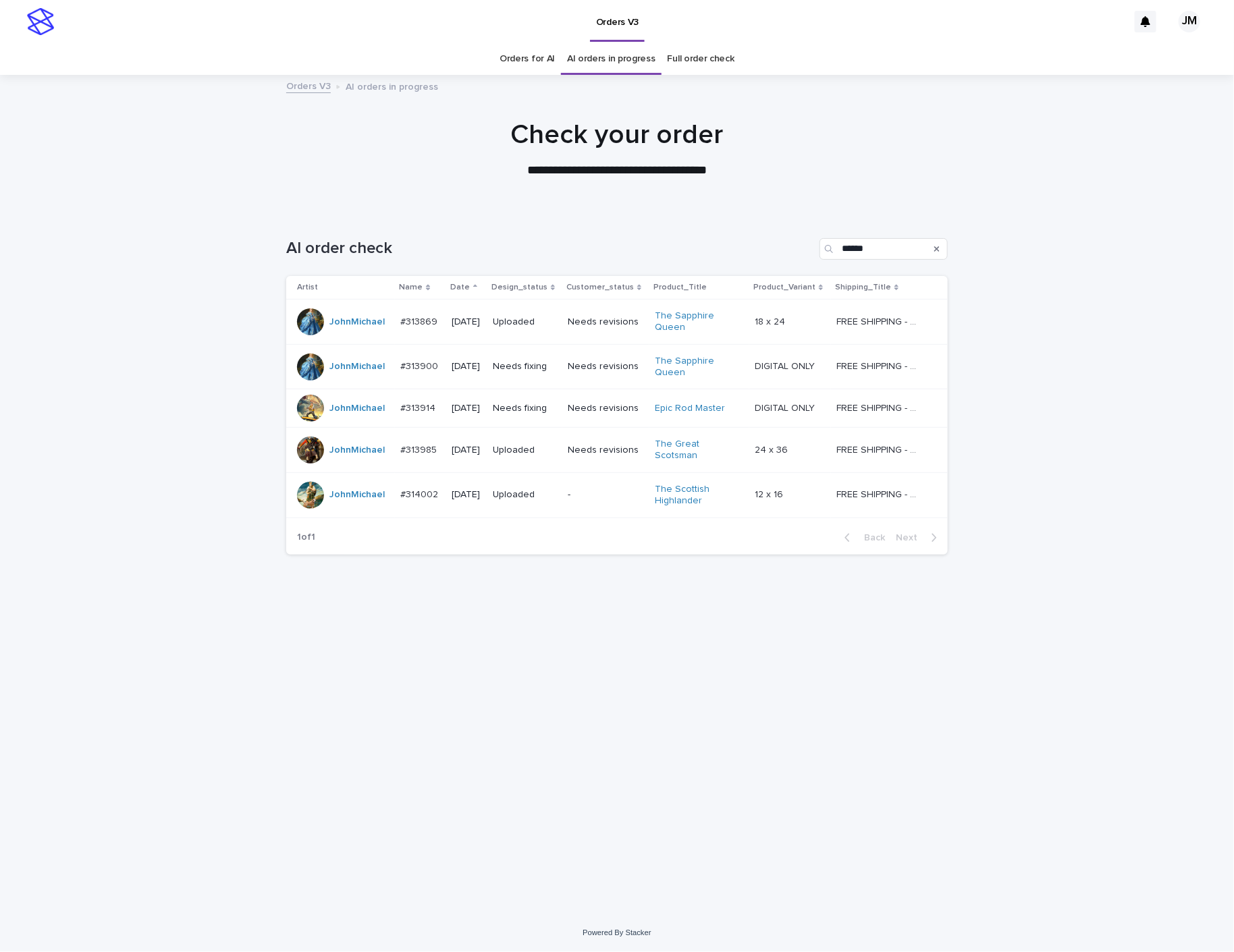
click at [549, 373] on p "Needs fixing" at bounding box center [525, 367] width 64 height 11
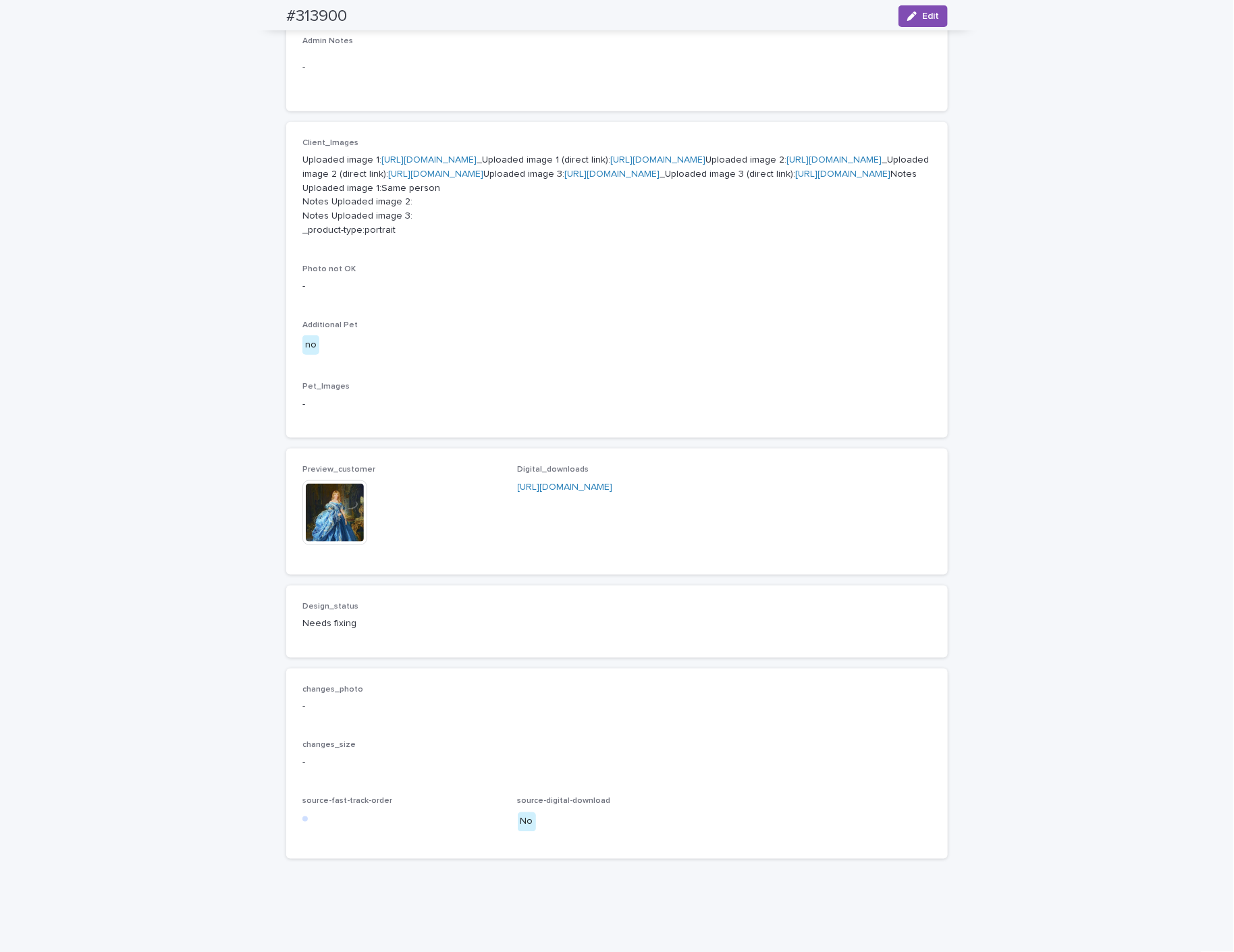
scroll to position [725, 0]
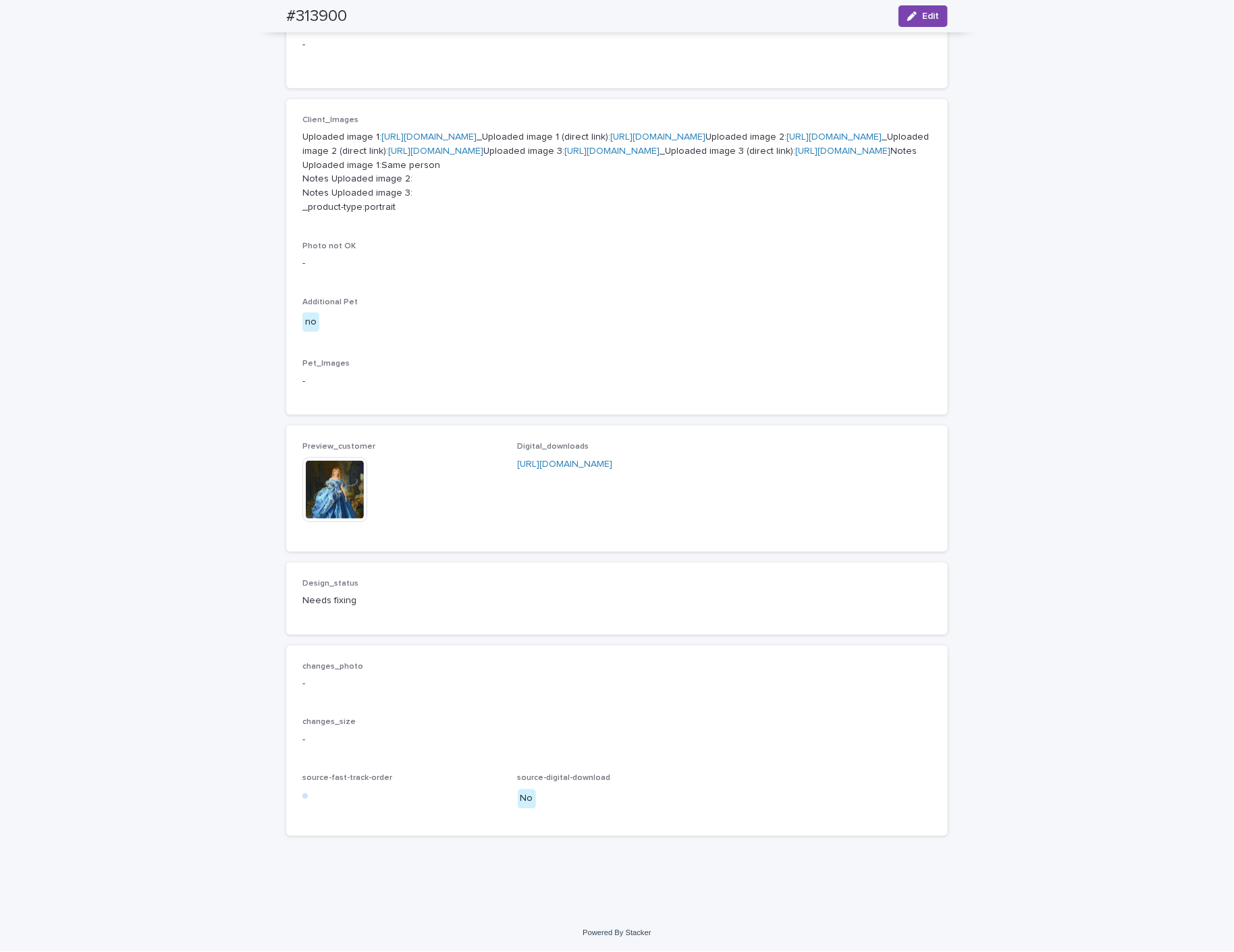
click at [333, 470] on img at bounding box center [335, 490] width 65 height 65
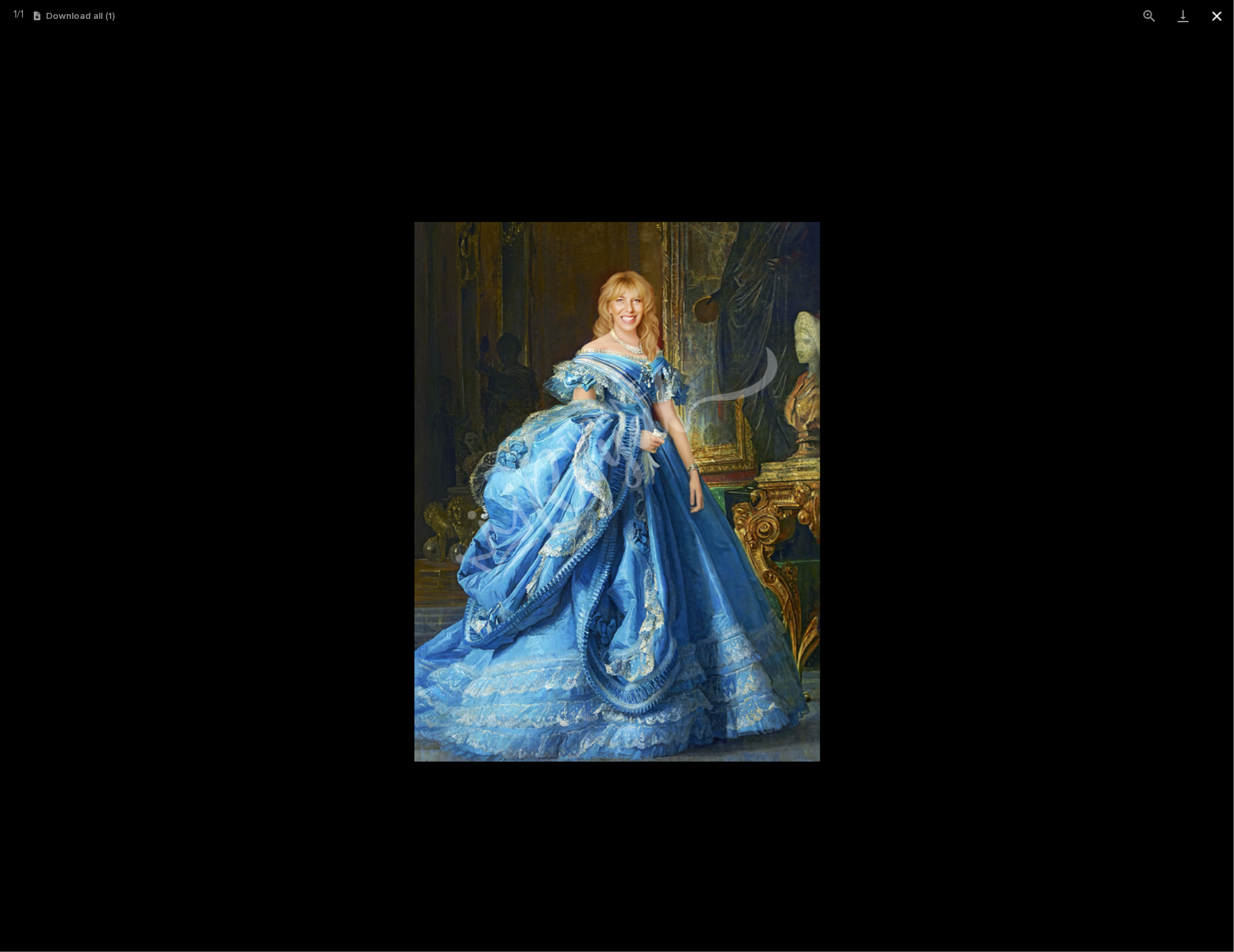
click at [1215, 16] on button "Close gallery" at bounding box center [1217, 16] width 34 height 32
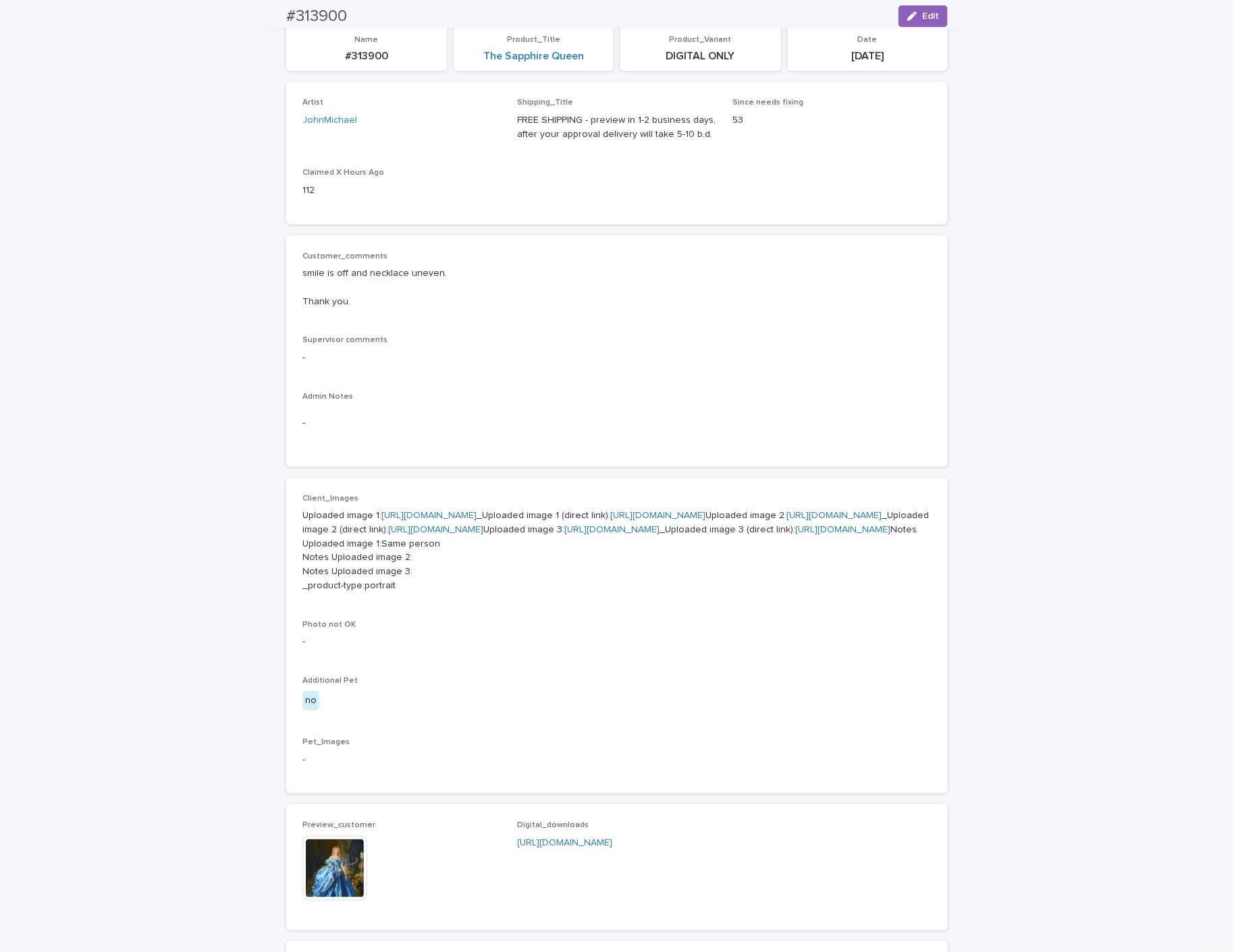
scroll to position [0, 0]
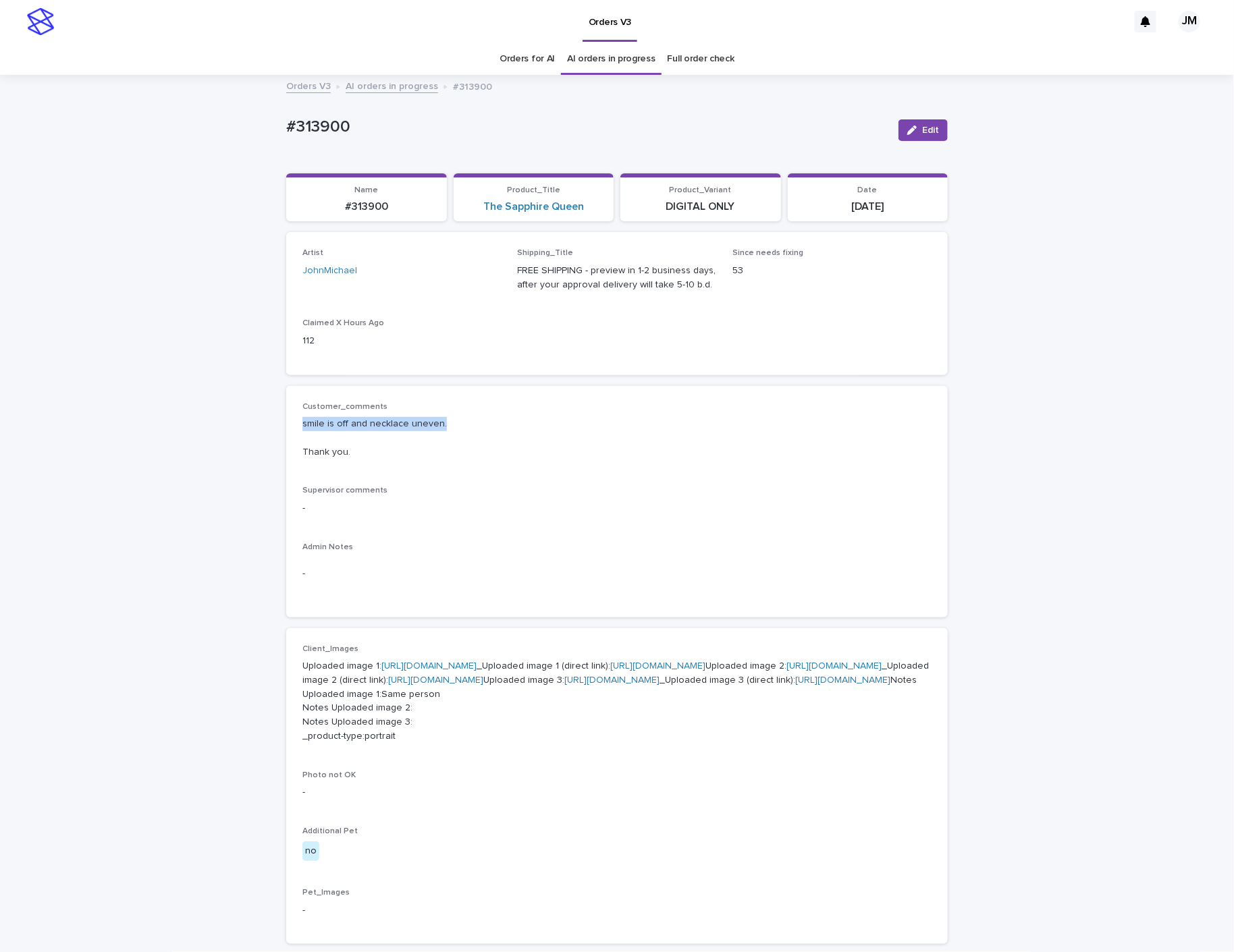
drag, startPoint x: 282, startPoint y: 413, endPoint x: 450, endPoint y: 429, distance: 168.8
click at [451, 429] on div "Customer_comments smile is off and necklace uneven. Thank you. Supervisor comme…" at bounding box center [617, 502] width 662 height 232
copy p "smile is off and necklace uneven."
click at [342, 444] on p "smile is off and necklace uneven. Thank you." at bounding box center [617, 438] width 629 height 41
drag, startPoint x: 339, startPoint y: 423, endPoint x: 294, endPoint y: 413, distance: 46.1
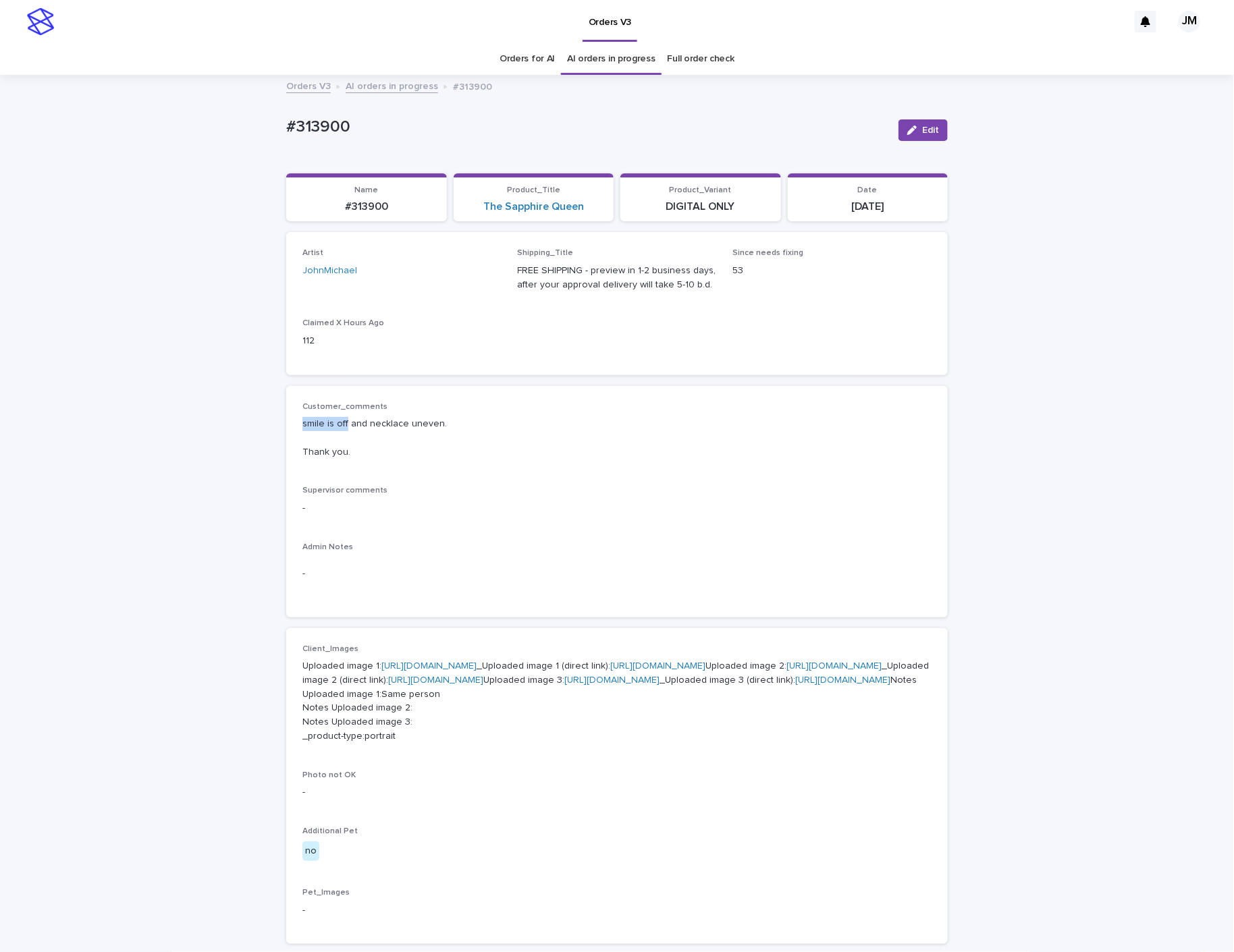
click at [270, 421] on div "Loading... Saving… Loading... Saving… #313900 Edit #313900 Edit Sorry, there wa…" at bounding box center [617, 760] width 1234 height 1367
copy p "smile is off"
click at [993, 516] on div "Loading... Saving… Loading... Saving… #313900 Edit #313900 Edit Sorry, there wa…" at bounding box center [617, 760] width 1234 height 1367
drag, startPoint x: 312, startPoint y: 207, endPoint x: 371, endPoint y: 208, distance: 59.0
click at [391, 203] on p "#313900" at bounding box center [366, 207] width 144 height 13
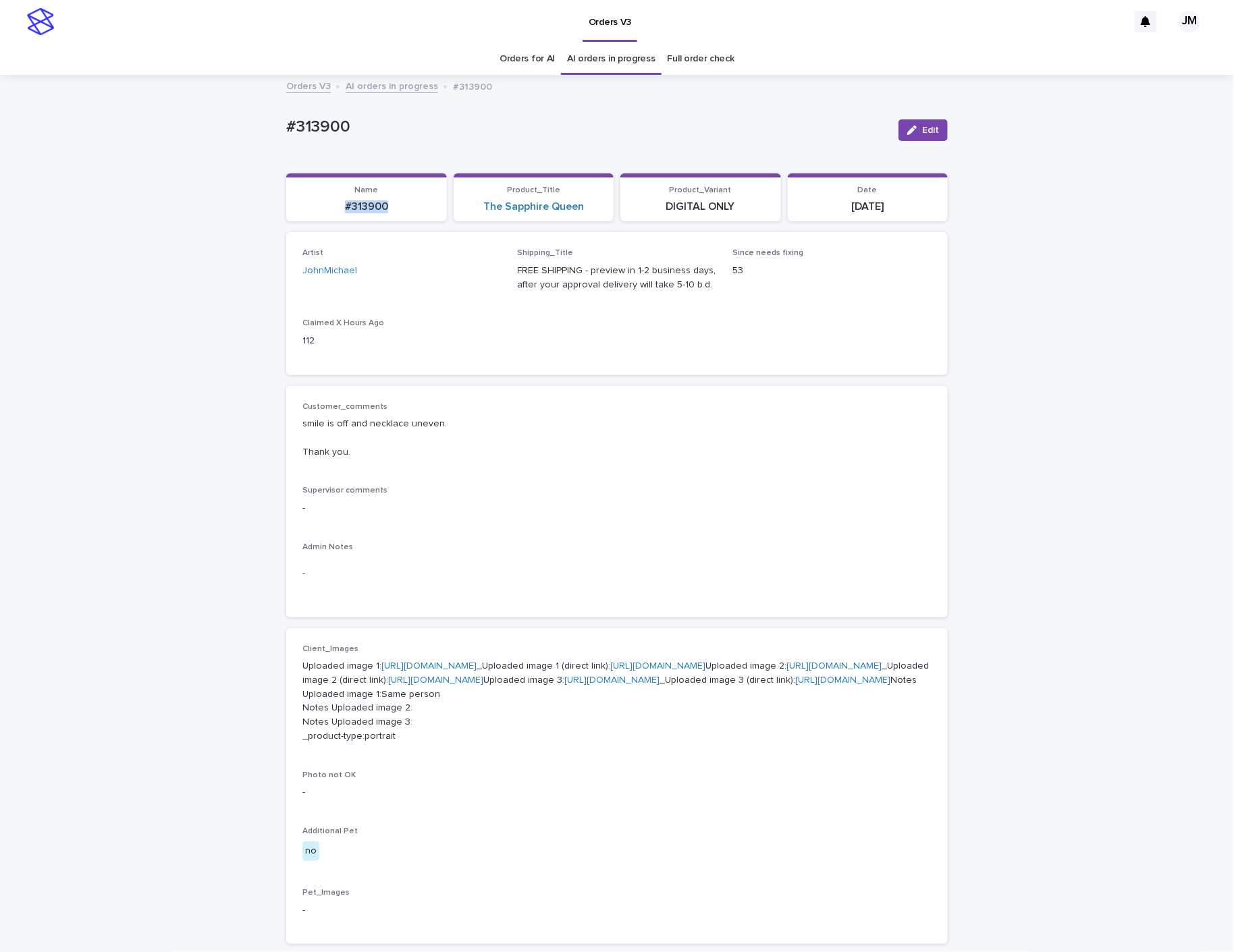
copy p "#313900"
click at [924, 131] on span "Edit" at bounding box center [931, 130] width 17 height 10
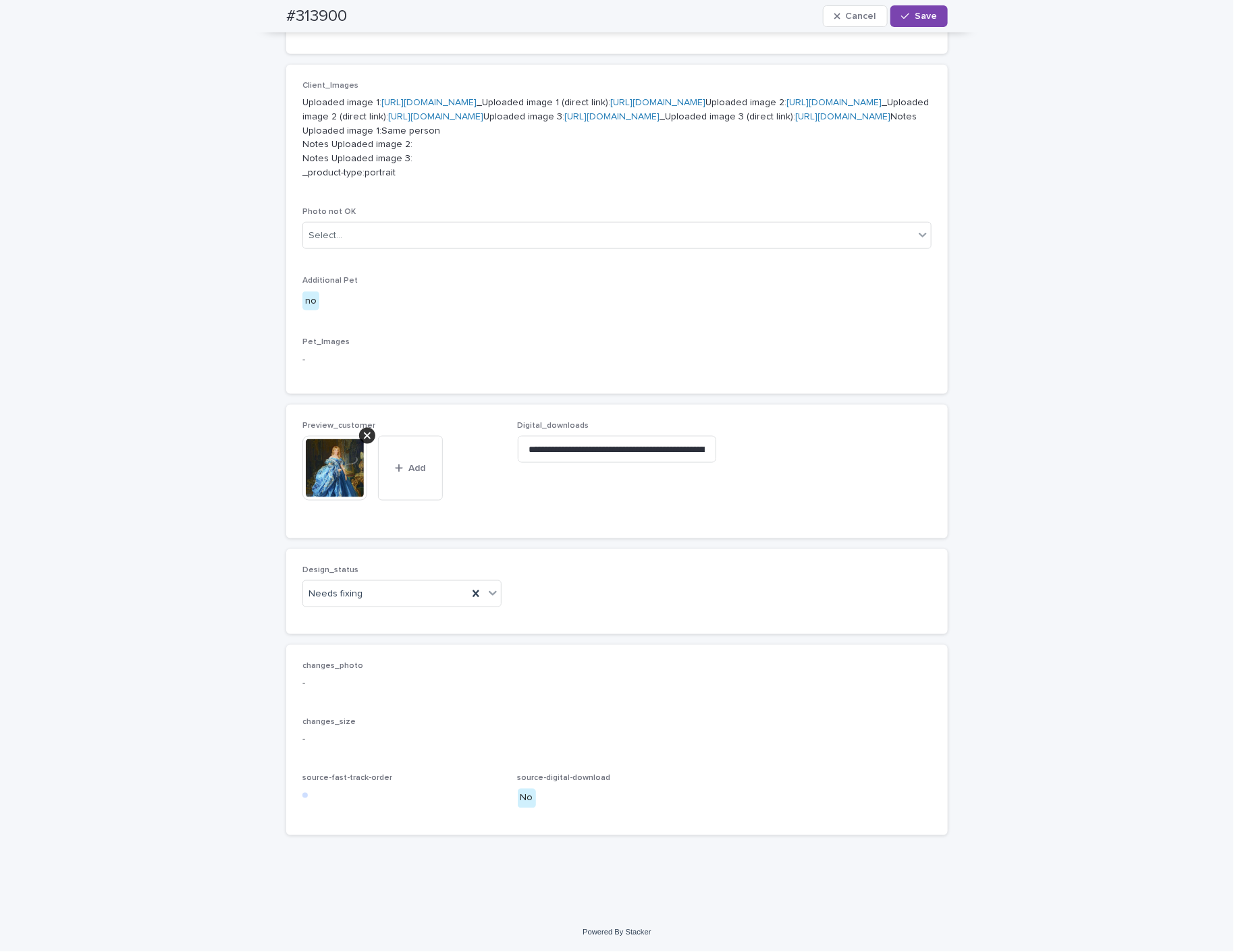
scroll to position [760, 0]
click at [364, 588] on input "text" at bounding box center [365, 594] width 2 height 11
click at [341, 619] on div "Uploaded" at bounding box center [395, 621] width 198 height 23
click at [364, 440] on icon at bounding box center [367, 436] width 7 height 11
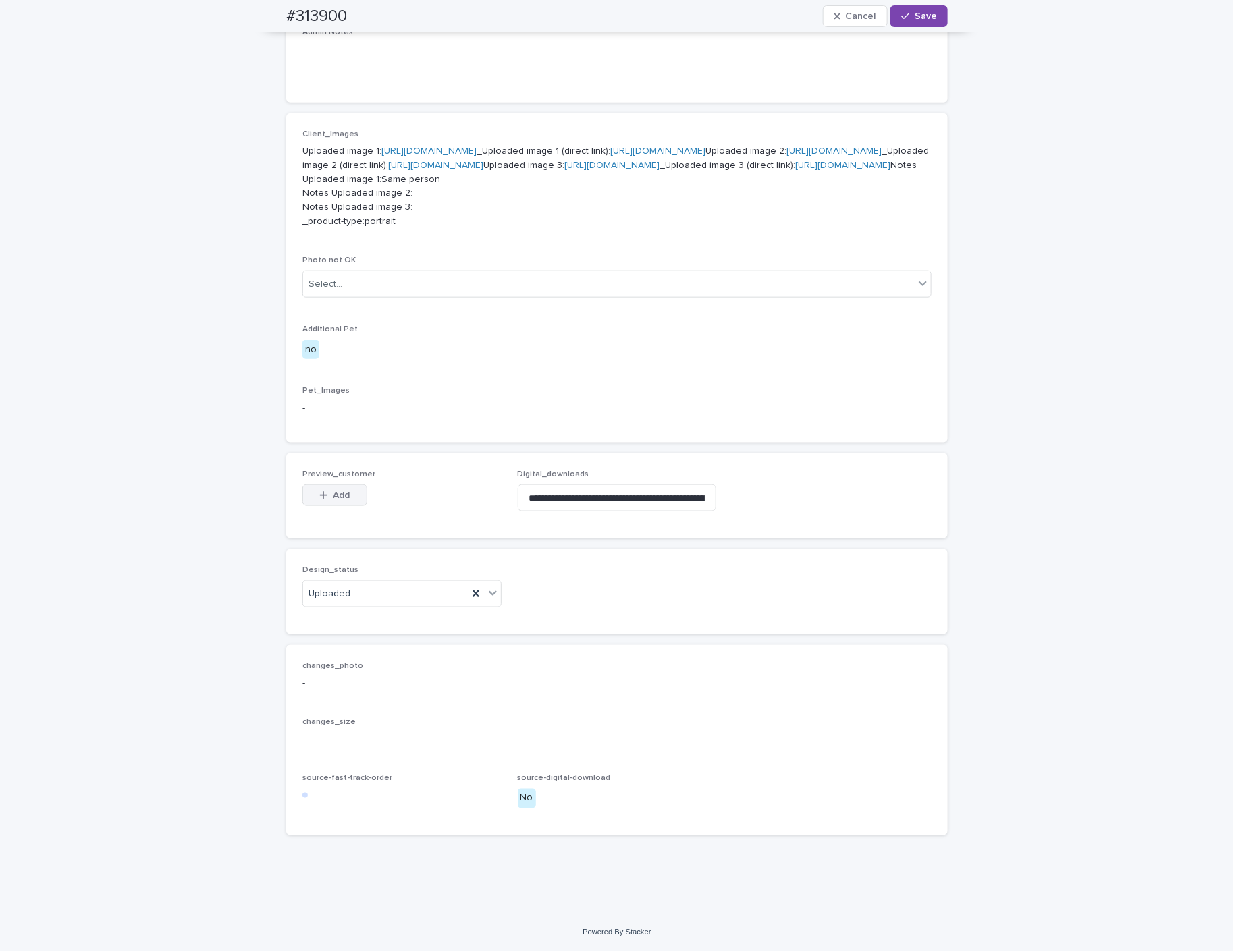
scroll to position [711, 0]
click at [334, 499] on span "Add" at bounding box center [342, 495] width 17 height 10
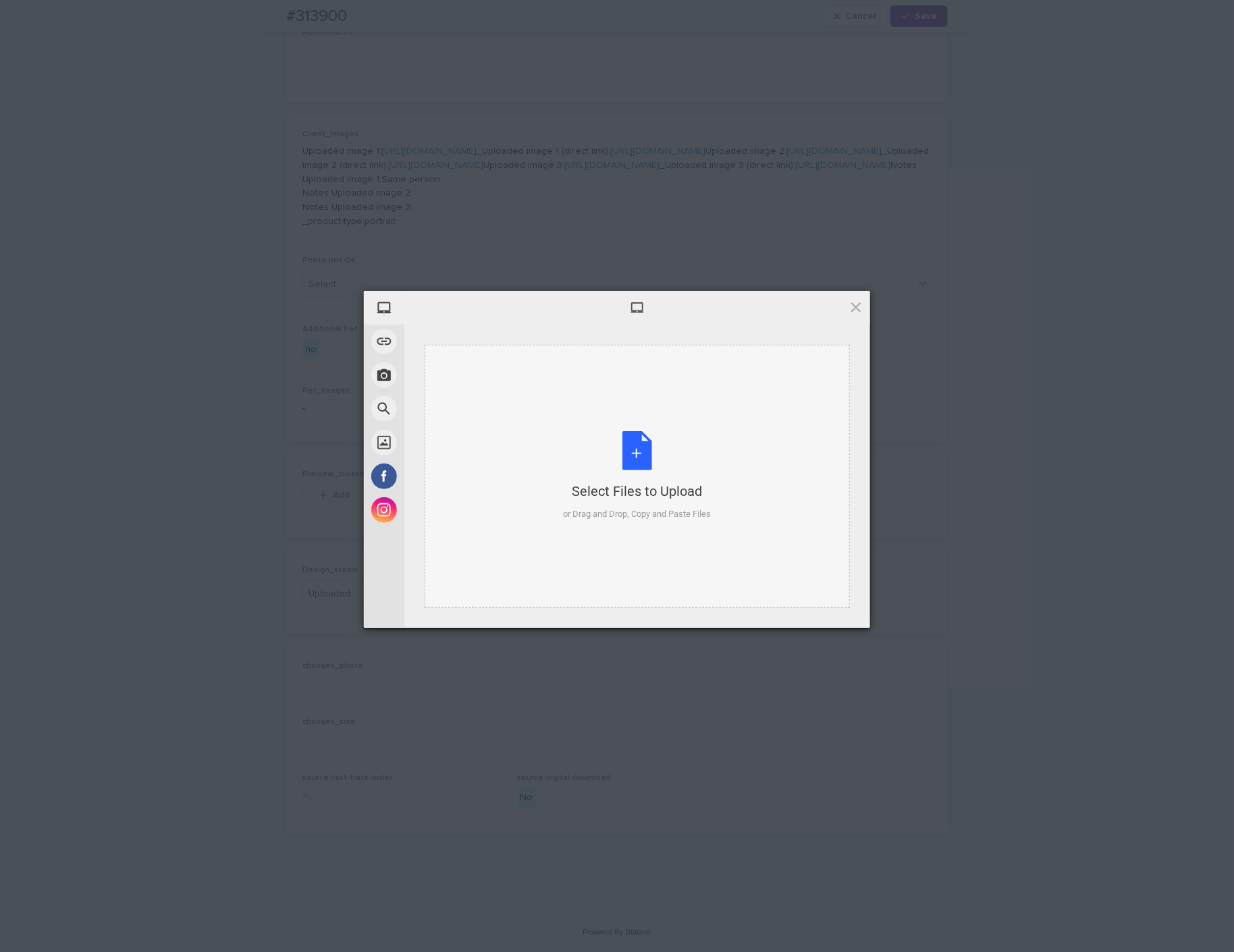
click at [608, 489] on div "Select Files to Upload" at bounding box center [638, 491] width 148 height 19
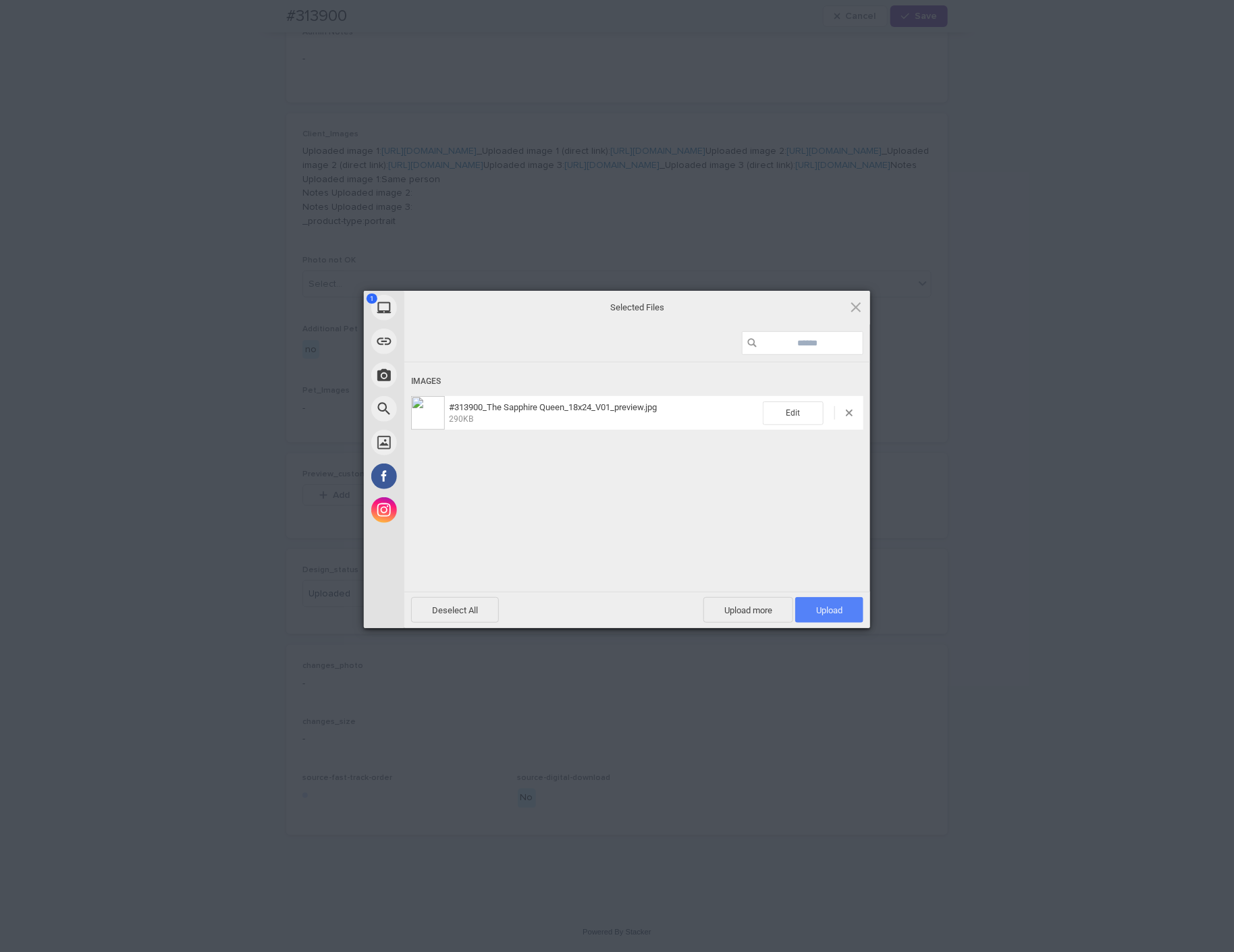
click at [835, 616] on span "Upload 1" at bounding box center [829, 610] width 26 height 10
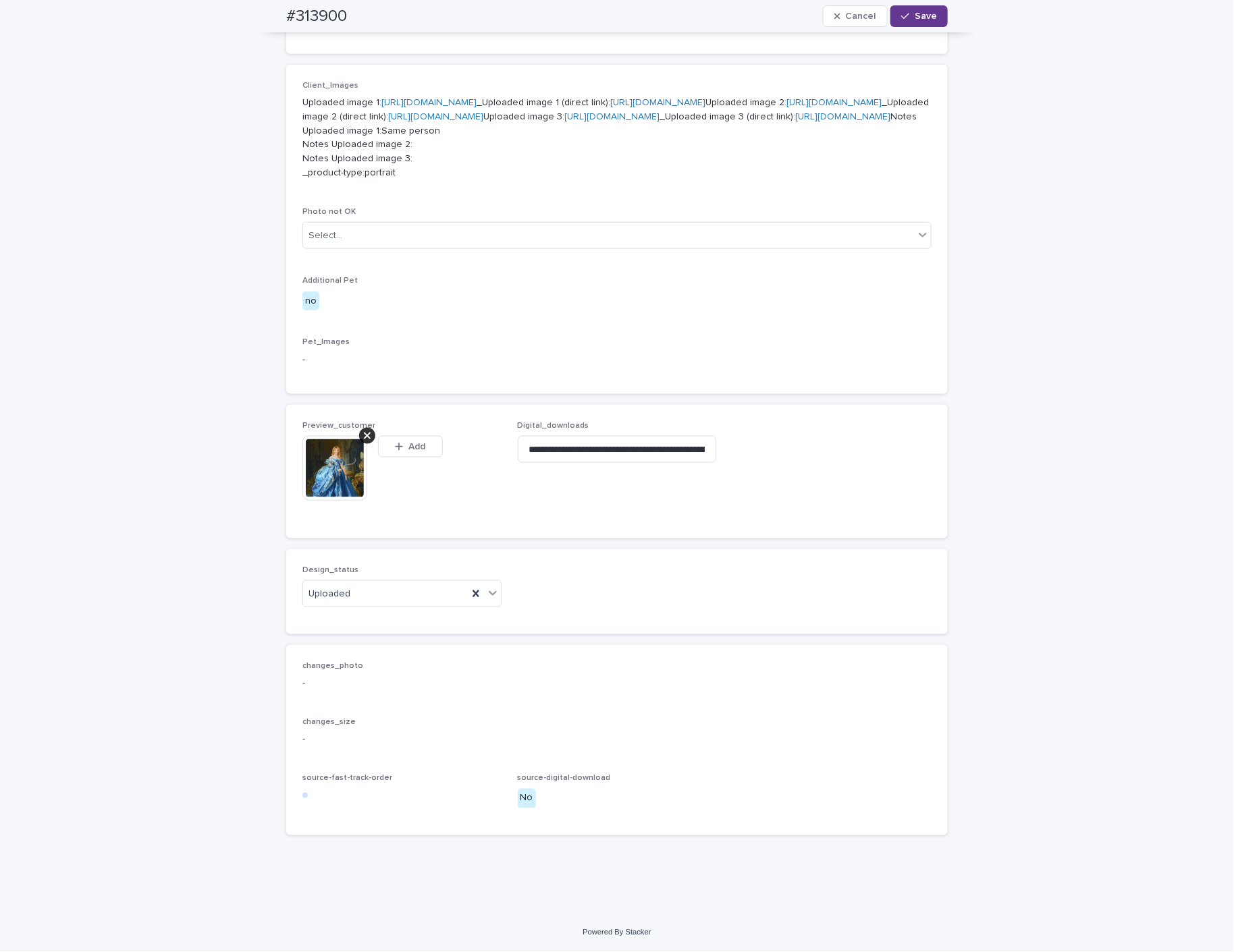
scroll to position [735, 0]
click at [915, 19] on span "Save" at bounding box center [926, 16] width 23 height 10
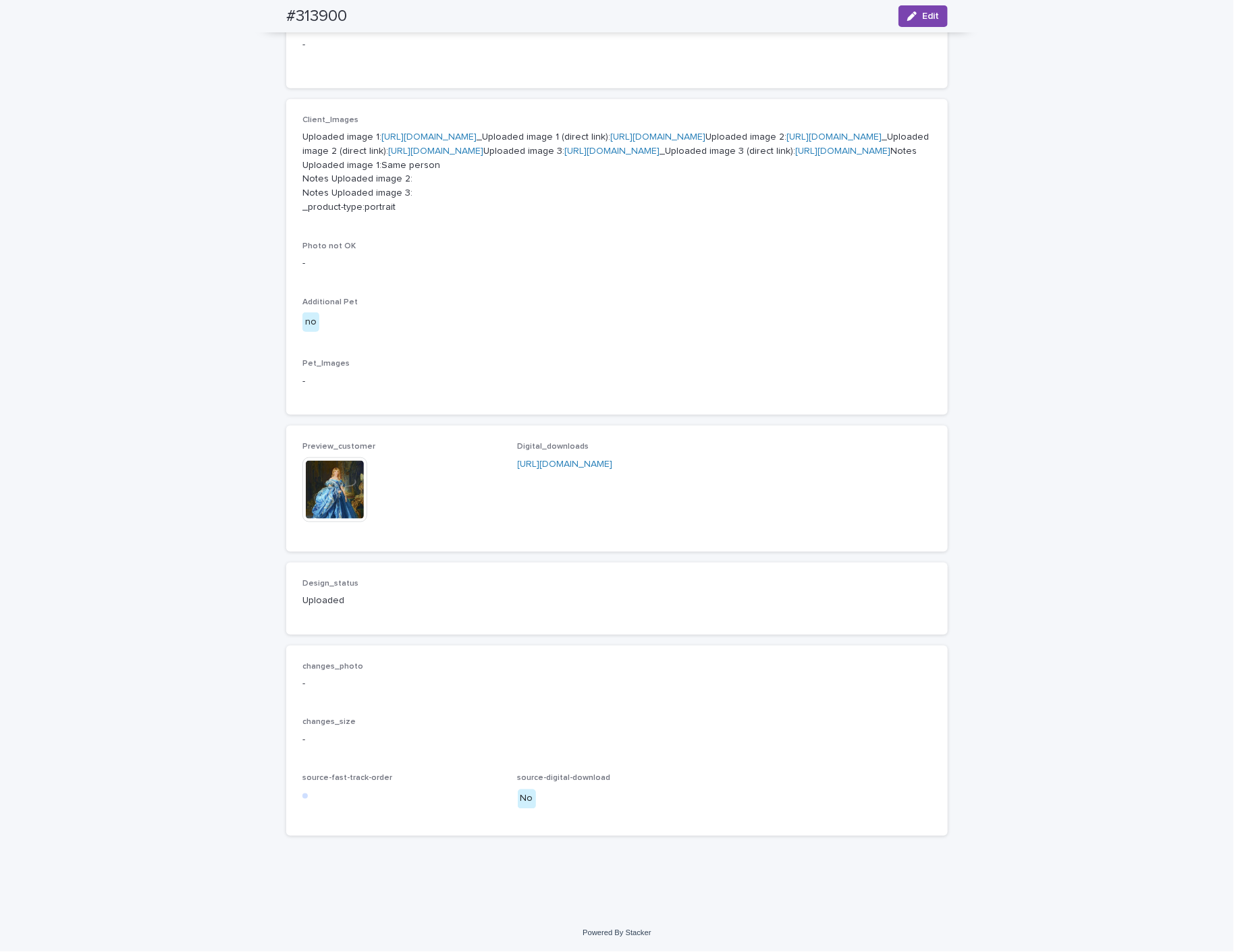
scroll to position [719, 0]
click at [331, 488] on img at bounding box center [335, 490] width 65 height 65
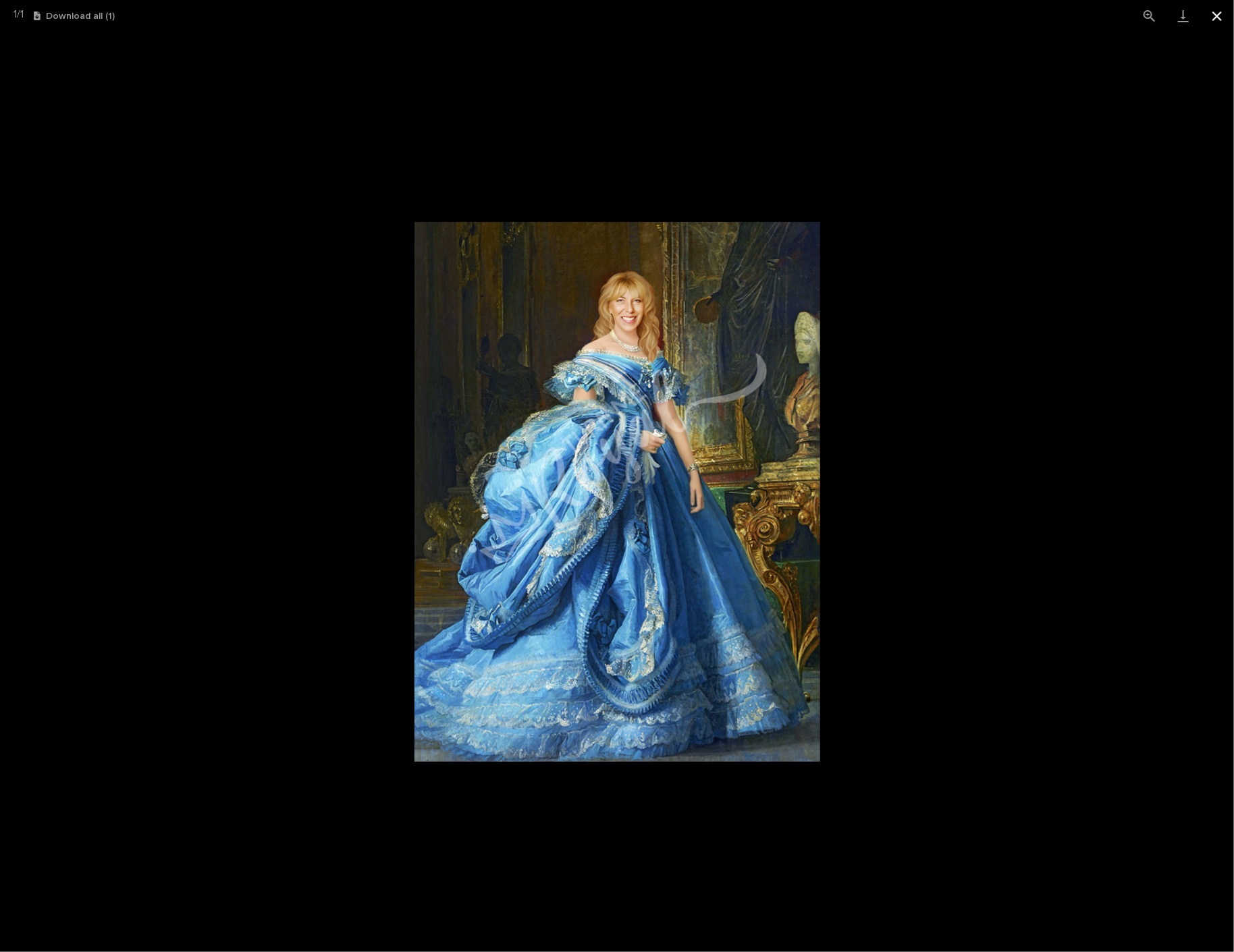
click at [1218, 15] on button "Close gallery" at bounding box center [1217, 16] width 34 height 32
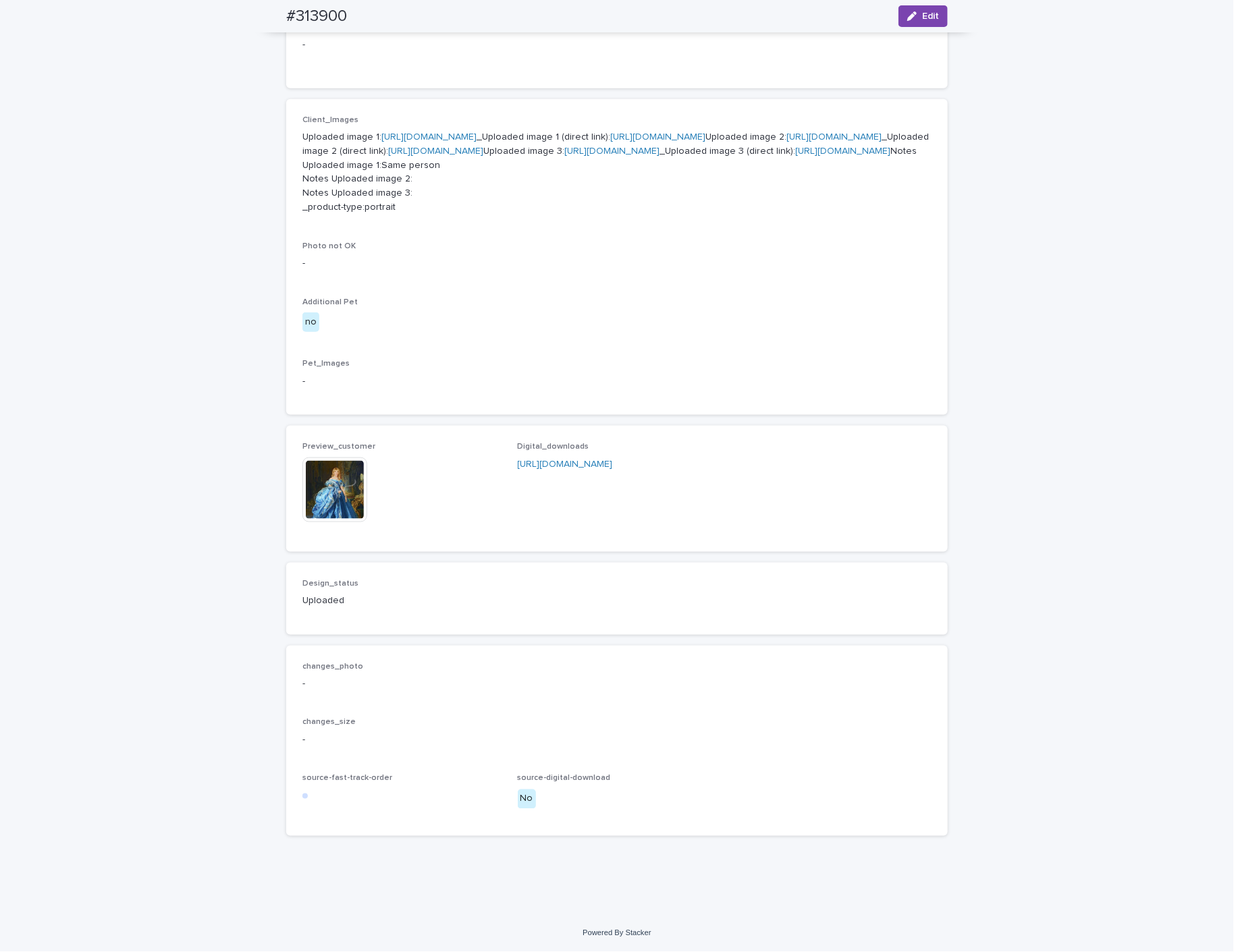
click at [342, 500] on img at bounding box center [335, 490] width 65 height 65
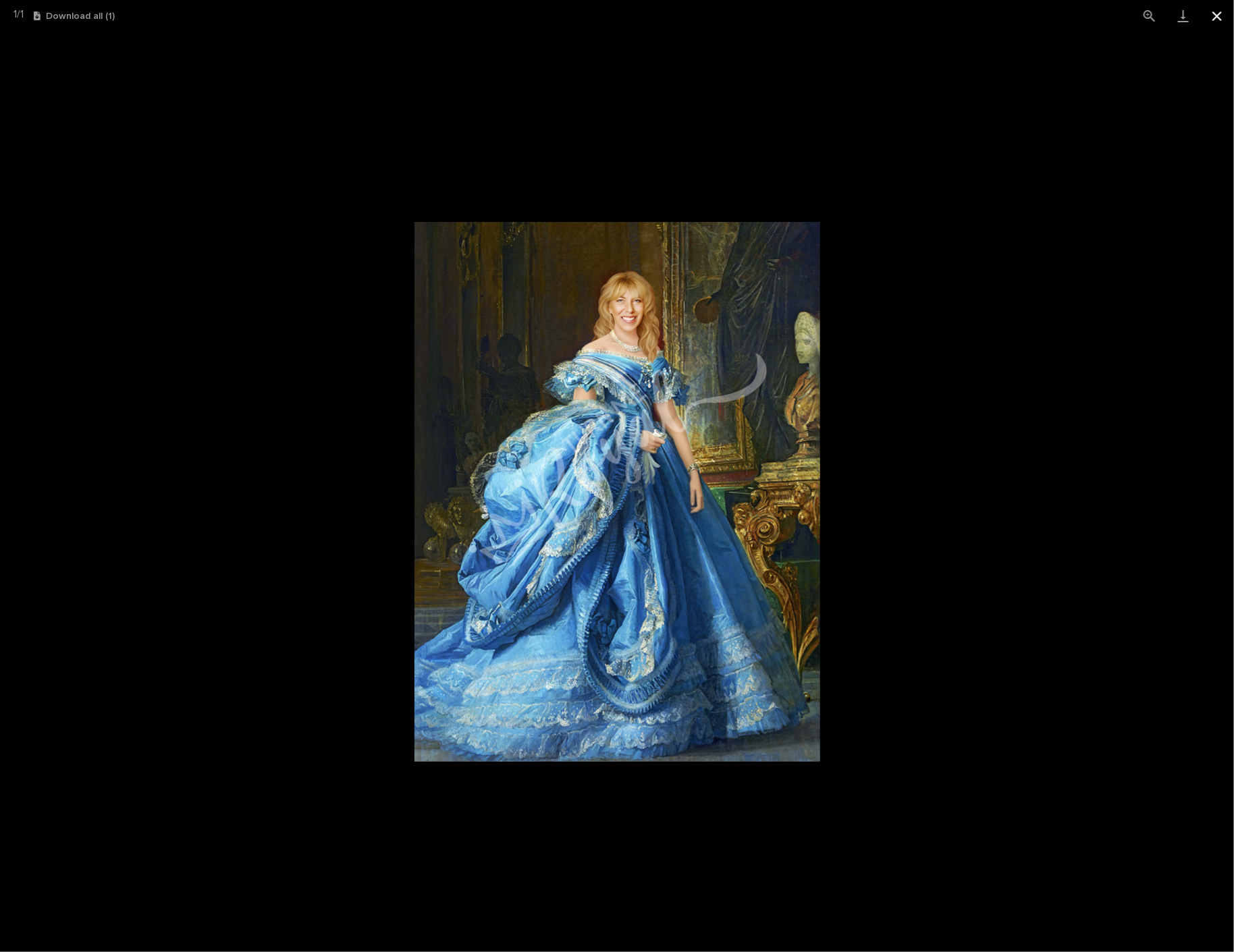
click at [1218, 18] on button "Close gallery" at bounding box center [1217, 16] width 34 height 32
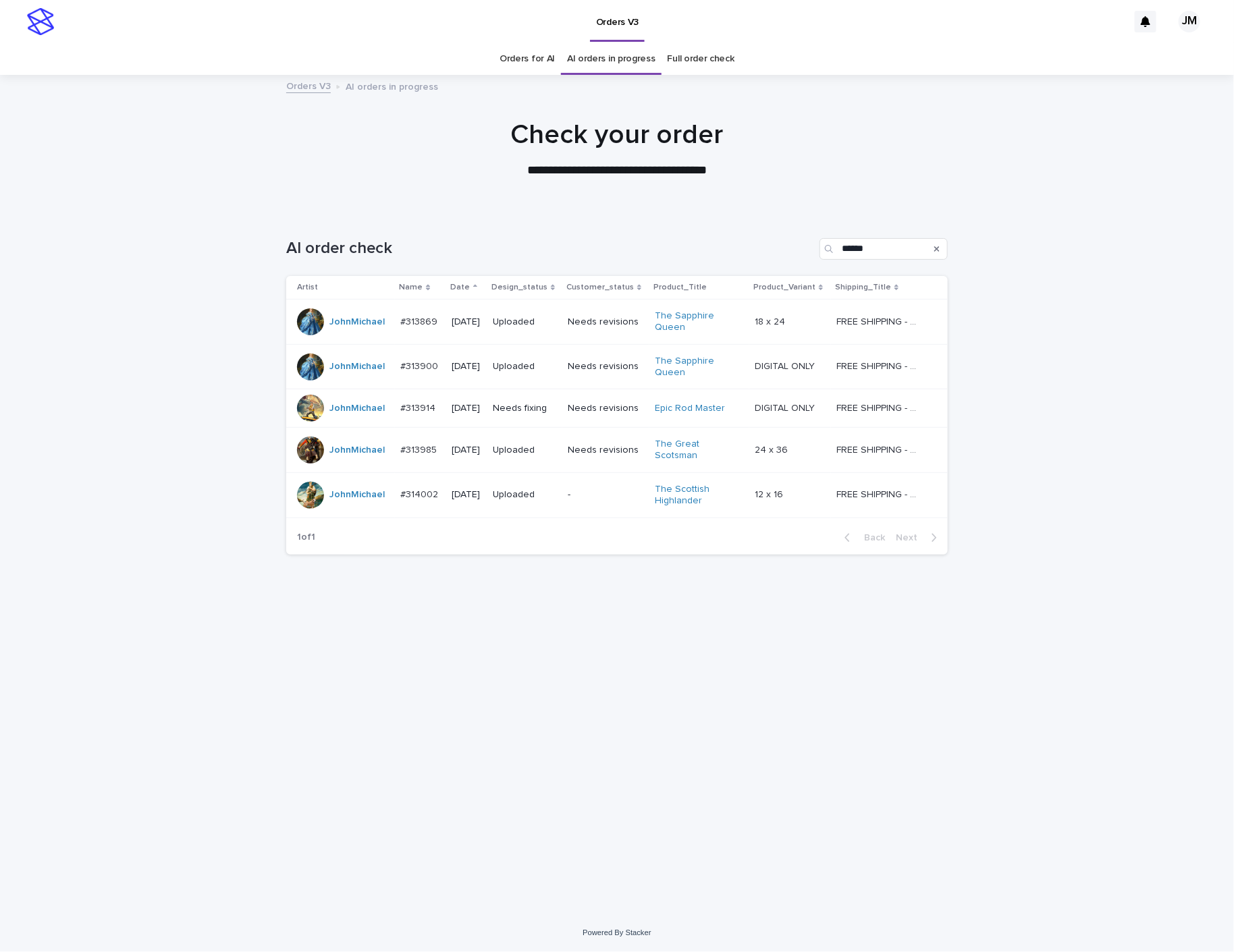
click at [535, 425] on td "Needs fixing" at bounding box center [525, 408] width 75 height 38
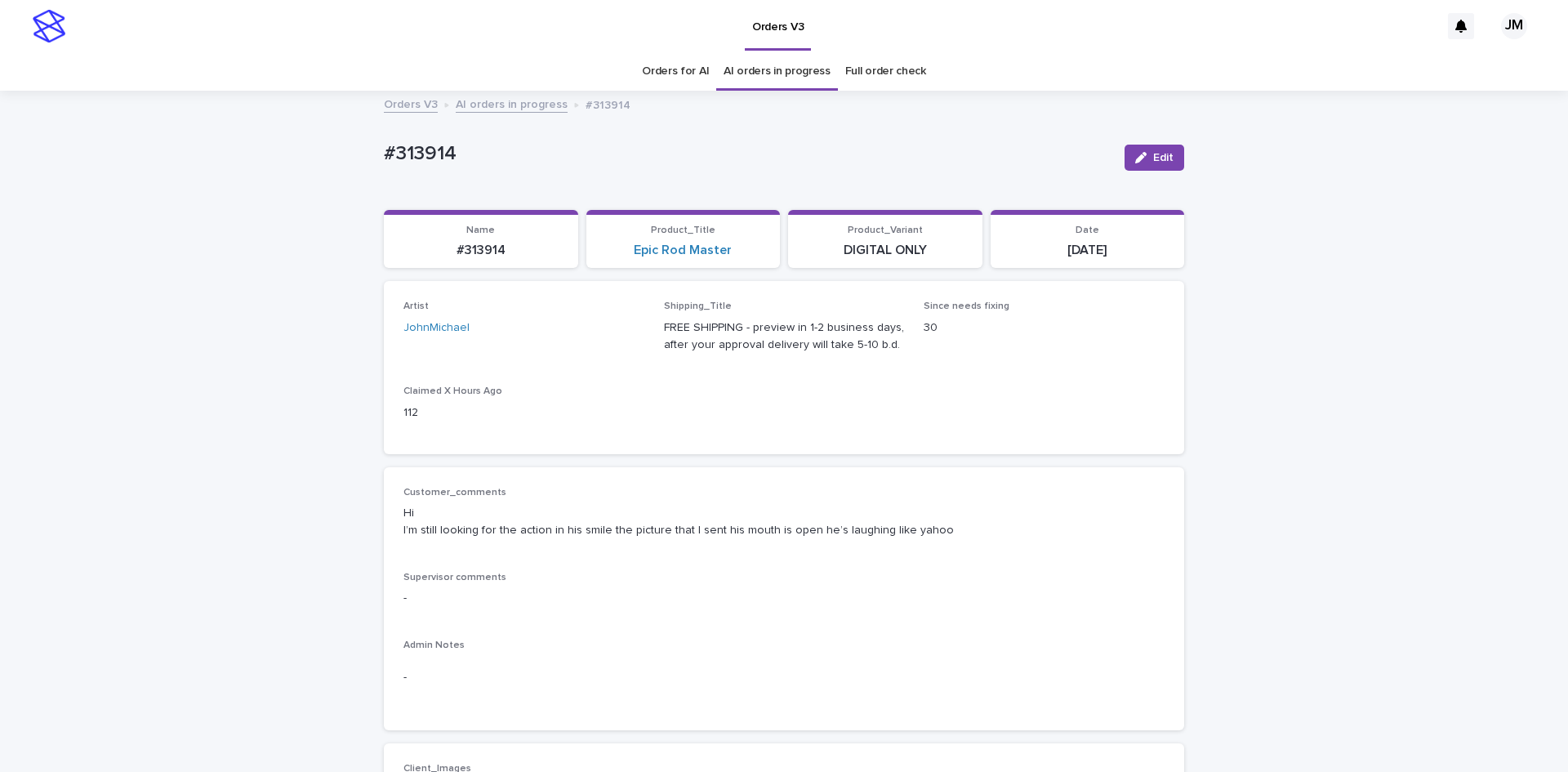
scroll to position [327, 0]
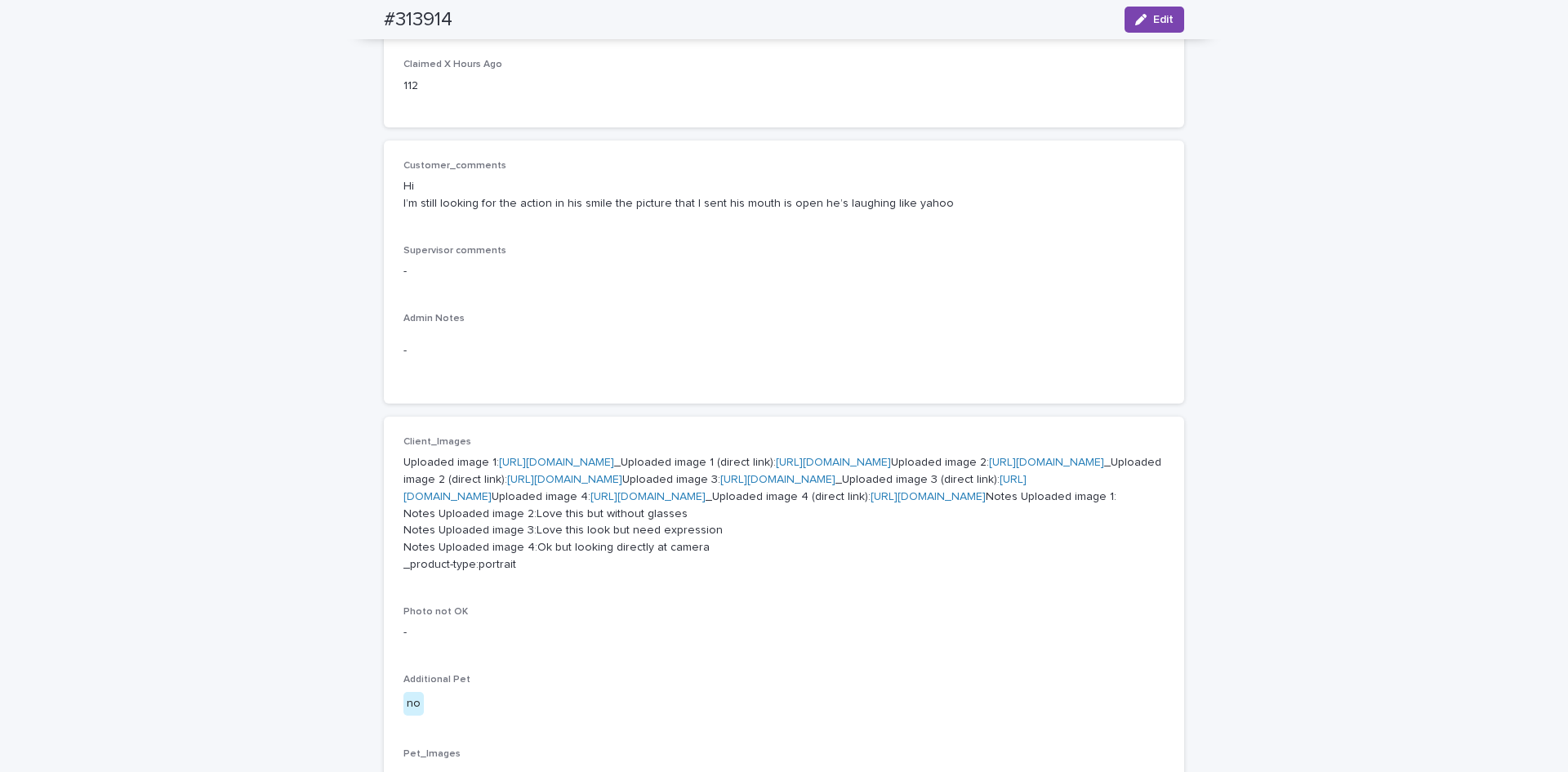
click at [776, 469] on link "[URL][DOMAIN_NAME]" at bounding box center [834, 462] width 115 height 12
click at [1501, 763] on div "Loading... Saving… Loading... Saving… #313914 Edit #313914 Edit Sorry, there wa…" at bounding box center [784, 593] width 1568 height 1655
